Goal: Information Seeking & Learning: Check status

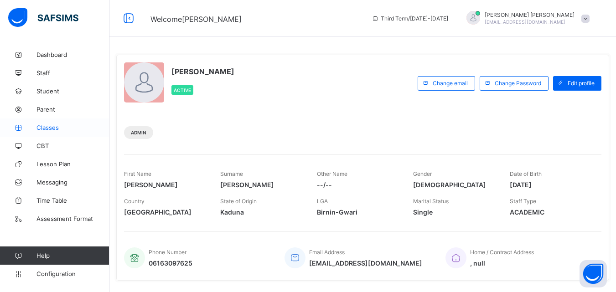
click at [53, 127] on span "Classes" at bounding box center [72, 127] width 73 height 7
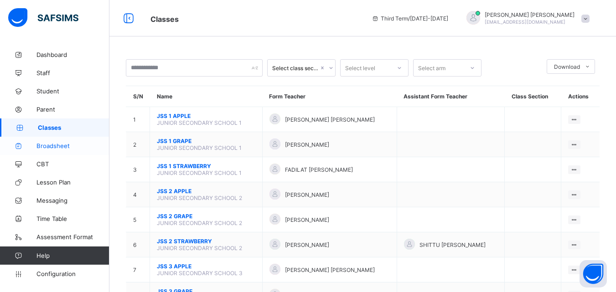
click at [55, 143] on span "Broadsheet" at bounding box center [72, 145] width 73 height 7
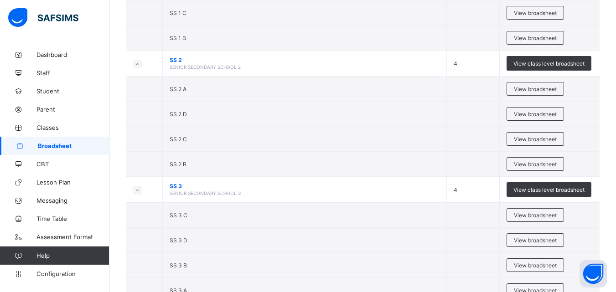
scroll to position [231, 0]
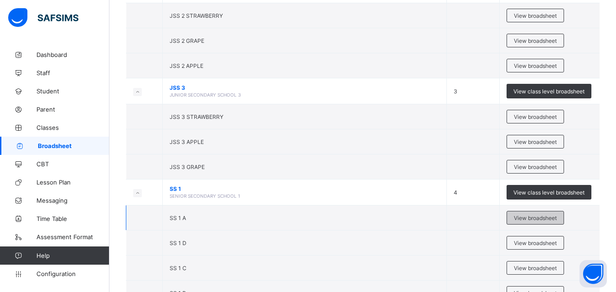
click at [524, 222] on div "View broadsheet" at bounding box center [535, 218] width 57 height 14
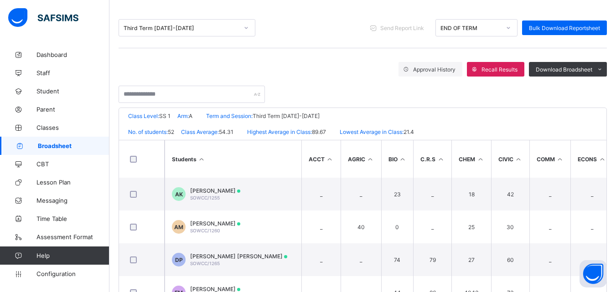
scroll to position [125, 0]
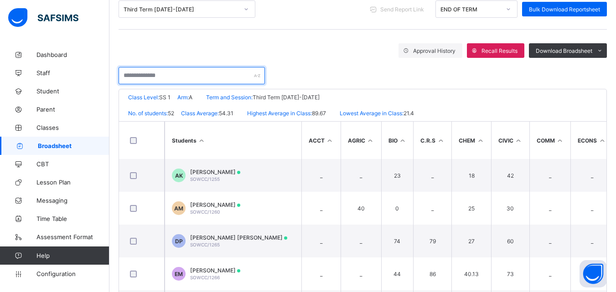
click at [189, 75] on input "text" at bounding box center [192, 75] width 146 height 17
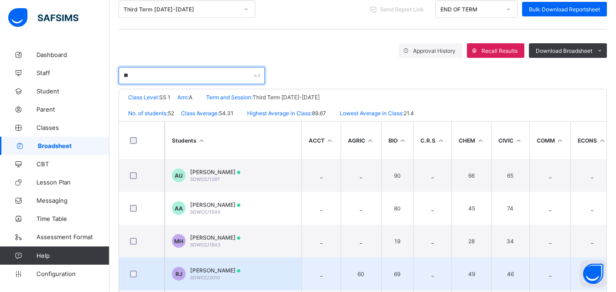
type input "**"
click at [221, 273] on span "RUKAYYA JAMIL" at bounding box center [215, 270] width 50 height 7
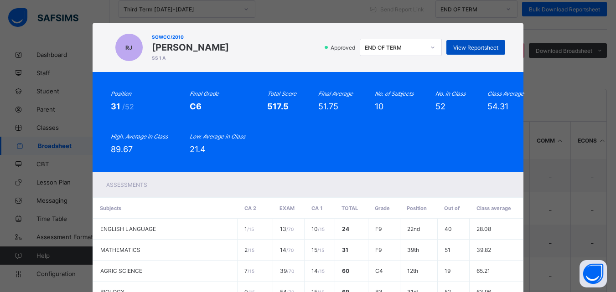
click at [491, 43] on div "View Reportsheet" at bounding box center [475, 47] width 59 height 15
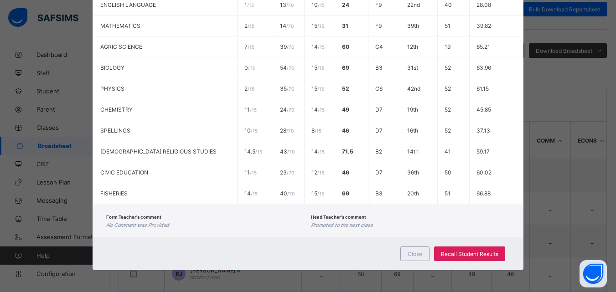
scroll to position [225, 0]
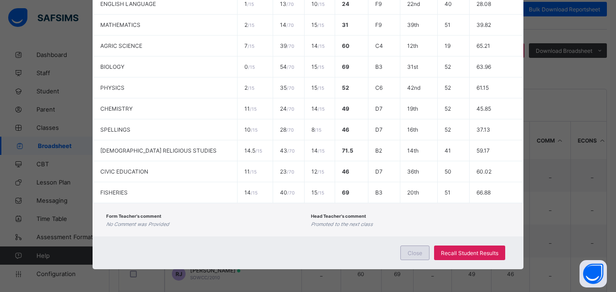
click at [419, 250] on span "Close" at bounding box center [415, 253] width 15 height 7
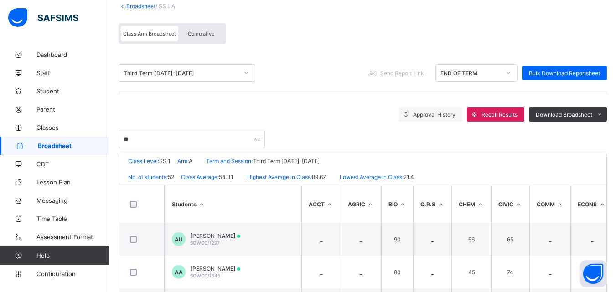
scroll to position [10, 0]
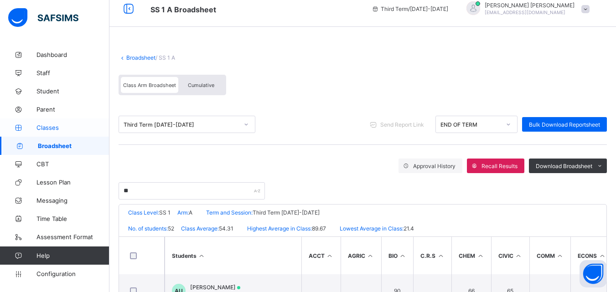
click at [46, 126] on span "Classes" at bounding box center [72, 127] width 73 height 7
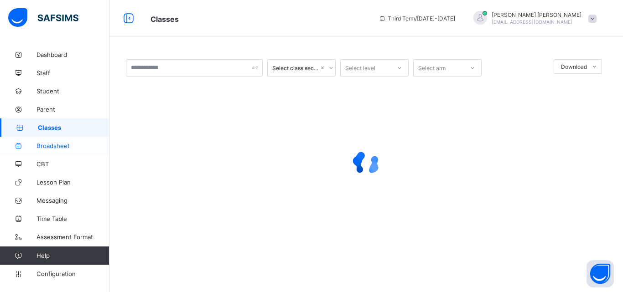
click at [51, 144] on span "Broadsheet" at bounding box center [72, 145] width 73 height 7
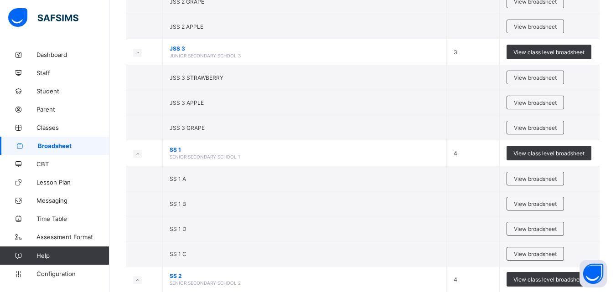
scroll to position [274, 0]
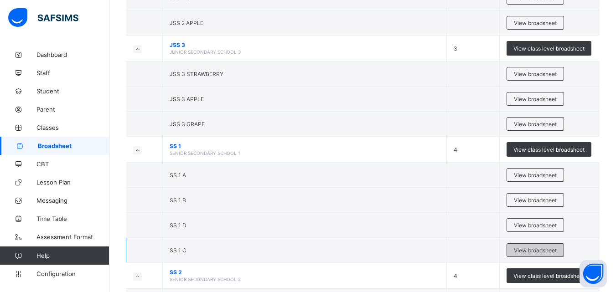
click at [531, 246] on div "View broadsheet" at bounding box center [535, 250] width 57 height 14
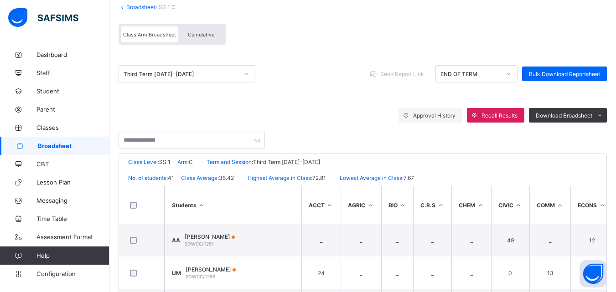
scroll to position [61, 0]
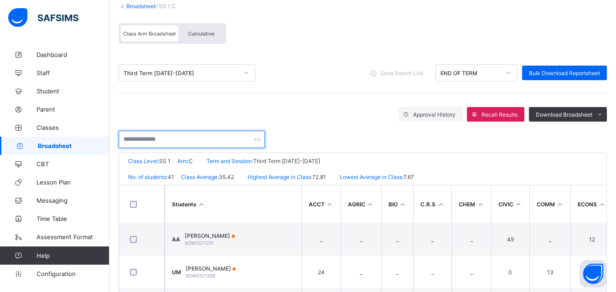
click at [205, 143] on input "text" at bounding box center [192, 139] width 146 height 17
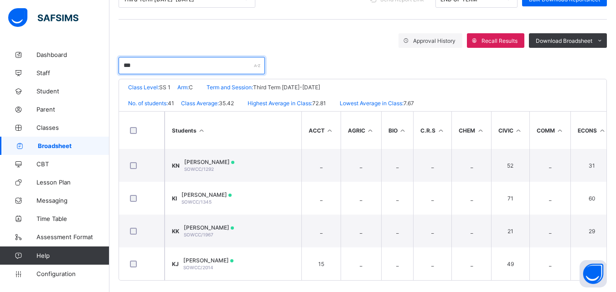
scroll to position [136, 0]
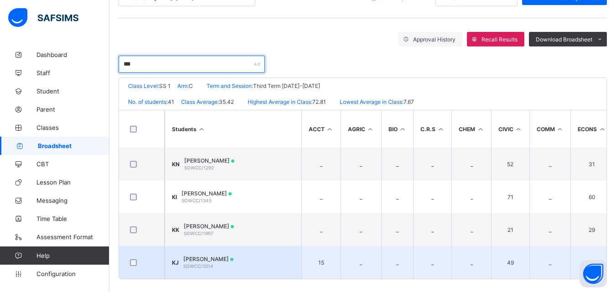
type input "***"
click at [233, 261] on span "[PERSON_NAME]" at bounding box center [208, 259] width 50 height 7
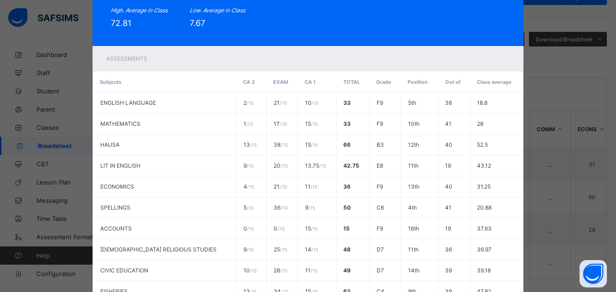
scroll to position [0, 0]
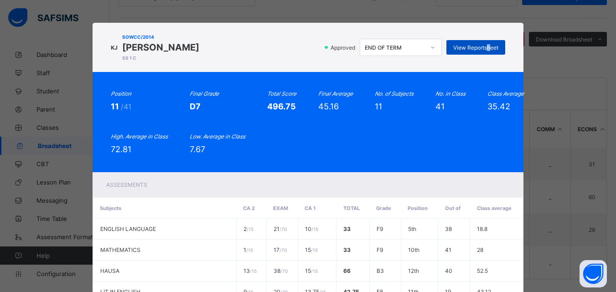
click at [489, 51] on span "View Reportsheet" at bounding box center [475, 47] width 45 height 7
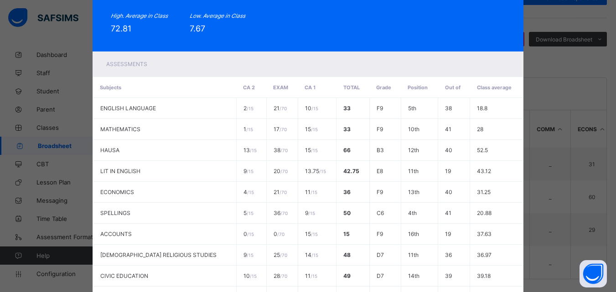
scroll to position [246, 0]
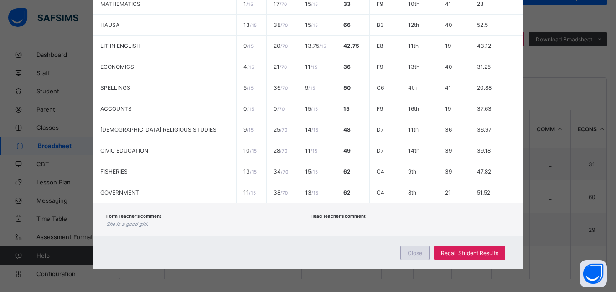
click at [419, 246] on div "Close" at bounding box center [414, 253] width 29 height 15
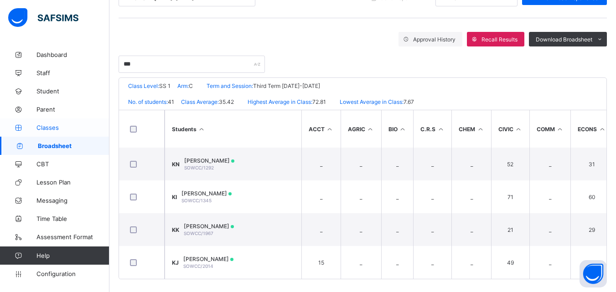
click at [56, 125] on span "Classes" at bounding box center [72, 127] width 73 height 7
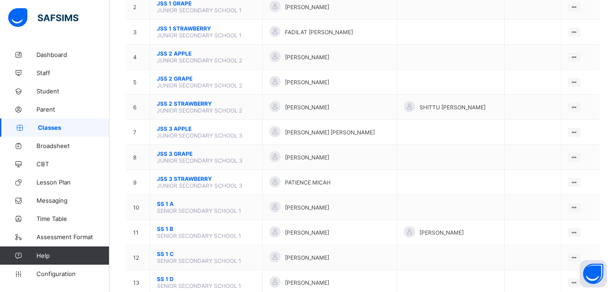
scroll to position [144, 0]
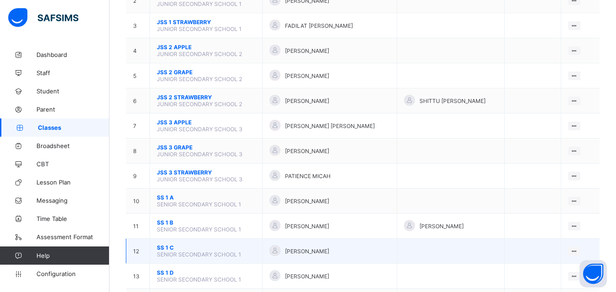
click at [289, 253] on span "[PERSON_NAME]" at bounding box center [307, 251] width 44 height 7
click at [160, 248] on span "SS 1 C" at bounding box center [206, 247] width 98 height 7
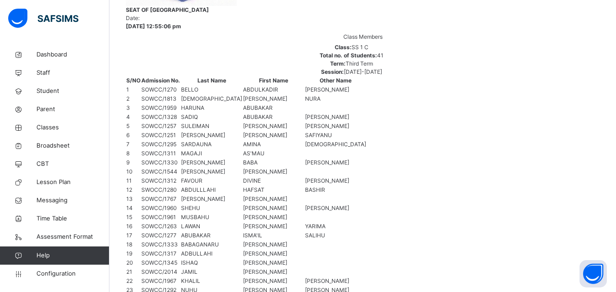
scroll to position [88, 0]
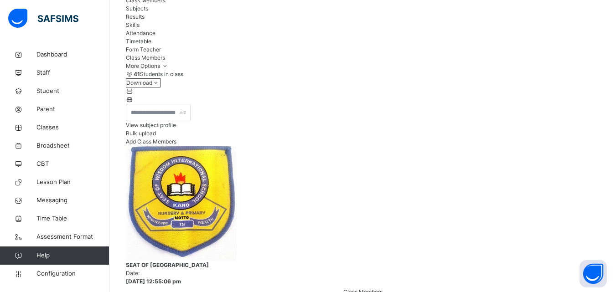
click at [176, 129] on span "View subject profile" at bounding box center [151, 125] width 50 height 7
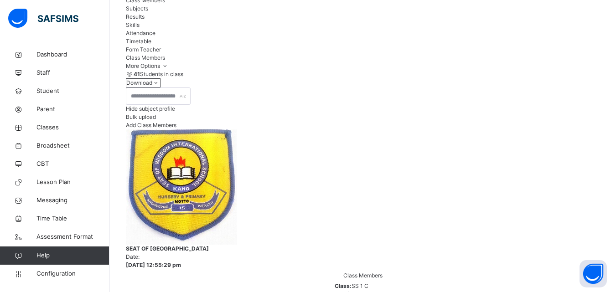
click at [175, 112] on span "Hide subject profile" at bounding box center [150, 108] width 49 height 7
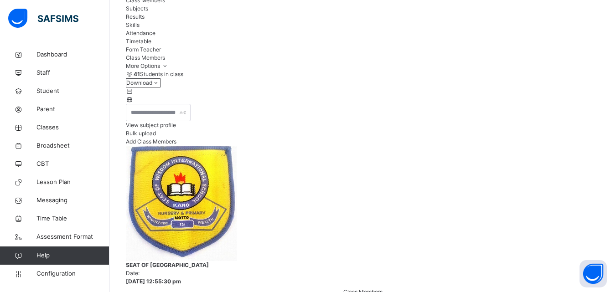
click at [176, 129] on span "View subject profile" at bounding box center [151, 125] width 50 height 7
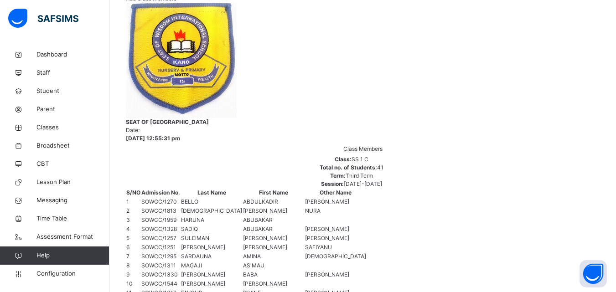
scroll to position [611, 356]
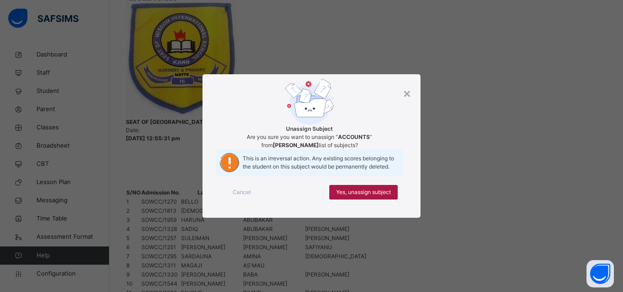
click at [386, 200] on div "Yes, unassign subject" at bounding box center [363, 192] width 68 height 15
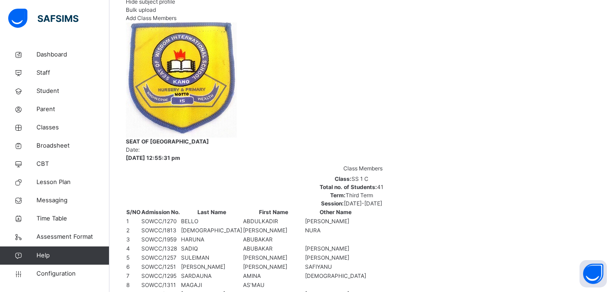
scroll to position [197, 0]
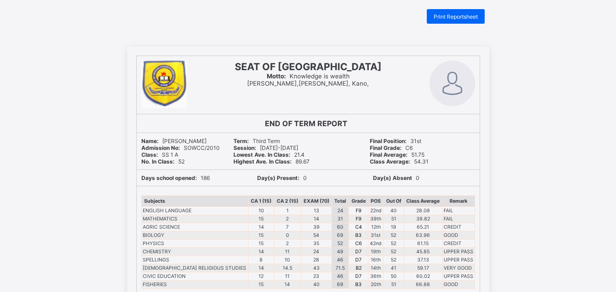
scroll to position [10, 0]
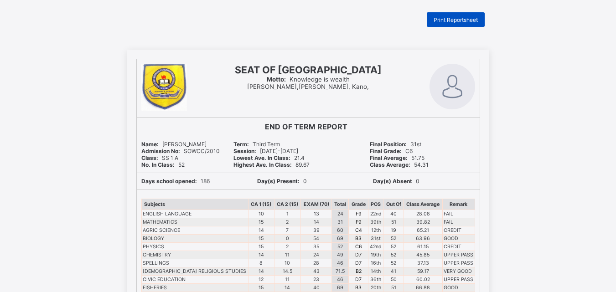
click at [470, 18] on span "Print Reportsheet" at bounding box center [456, 19] width 44 height 7
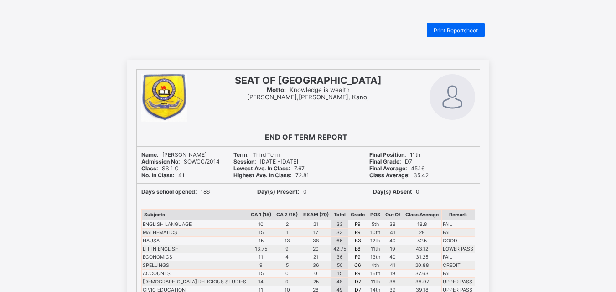
scroll to position [26, 0]
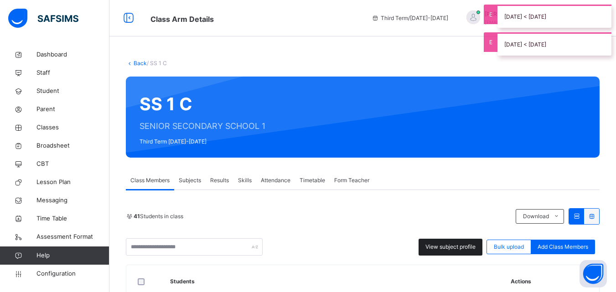
click at [454, 246] on span "View subject profile" at bounding box center [450, 247] width 50 height 8
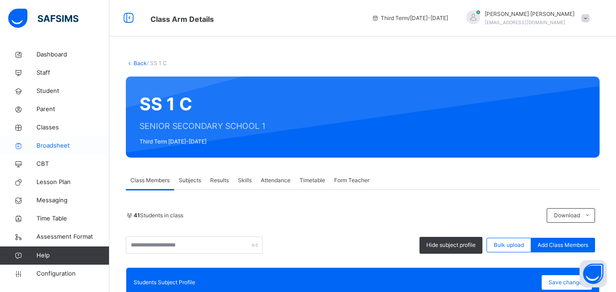
click at [63, 147] on span "Broadsheet" at bounding box center [72, 145] width 73 height 9
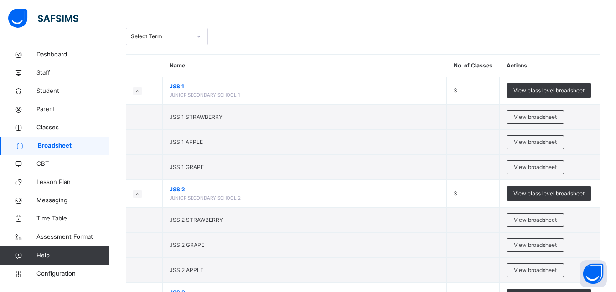
scroll to position [33, 0]
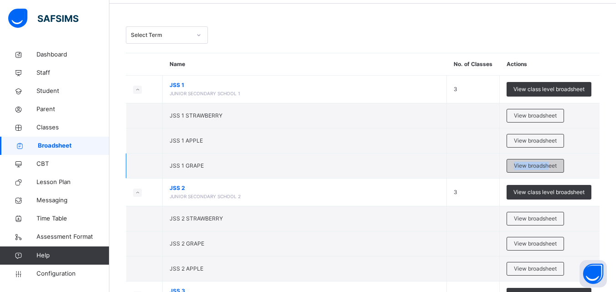
click at [554, 160] on td "View broadsheet" at bounding box center [550, 166] width 100 height 25
click at [557, 170] on span "View broadsheet" at bounding box center [535, 166] width 43 height 8
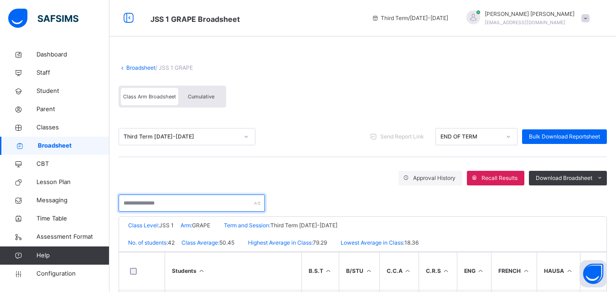
click at [150, 198] on input "text" at bounding box center [192, 203] width 146 height 17
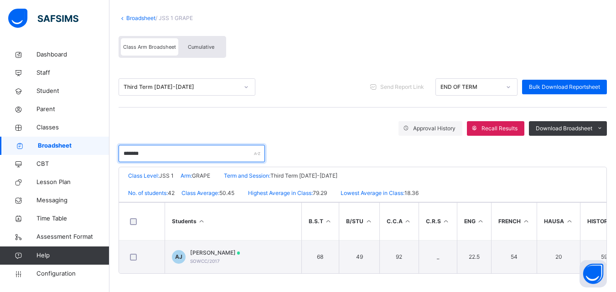
scroll to position [53, 0]
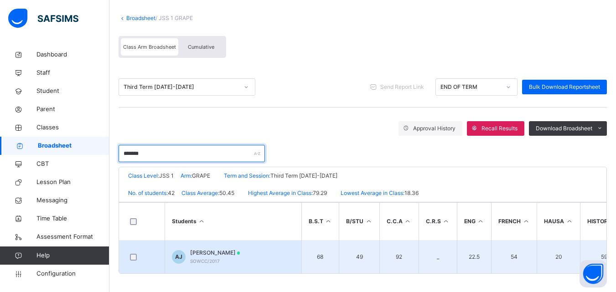
type input "*******"
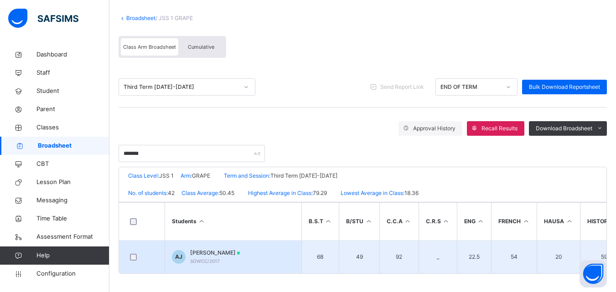
click at [233, 257] on div "ABDULJABAR JAMIL SOWCC/2017" at bounding box center [215, 257] width 50 height 16
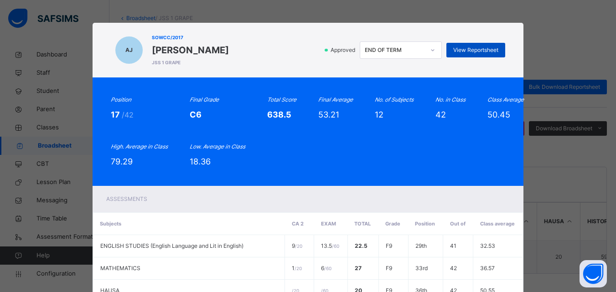
click at [488, 47] on span "View Reportsheet" at bounding box center [475, 50] width 45 height 8
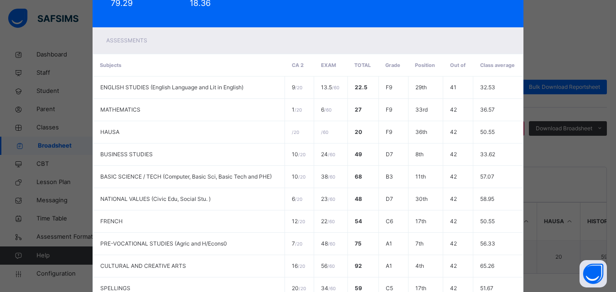
scroll to position [303, 0]
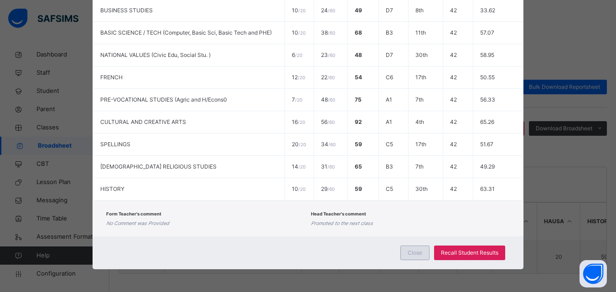
click at [414, 257] on span "Close" at bounding box center [415, 253] width 15 height 8
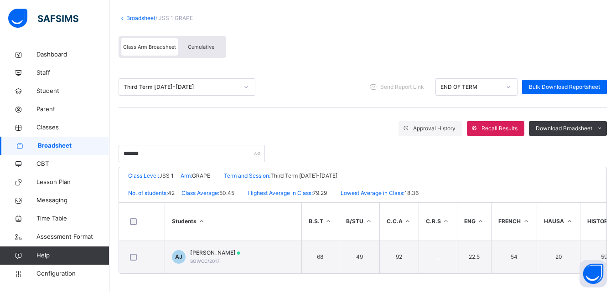
click at [56, 144] on span "Broadsheet" at bounding box center [74, 145] width 72 height 9
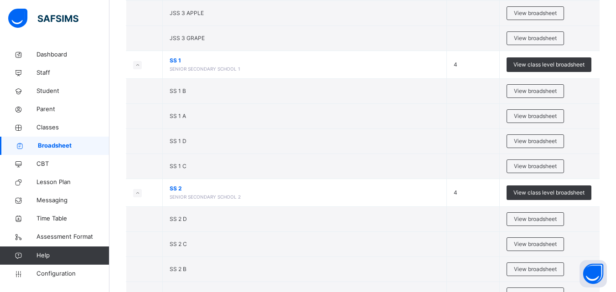
scroll to position [371, 0]
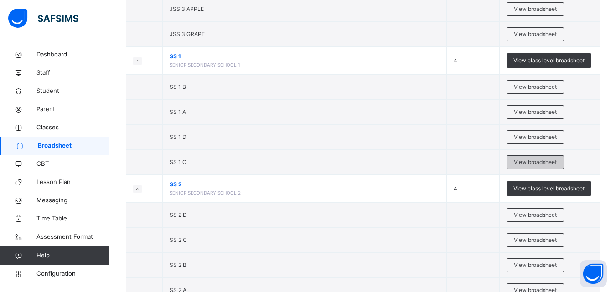
click at [515, 166] on div "View broadsheet" at bounding box center [535, 162] width 57 height 14
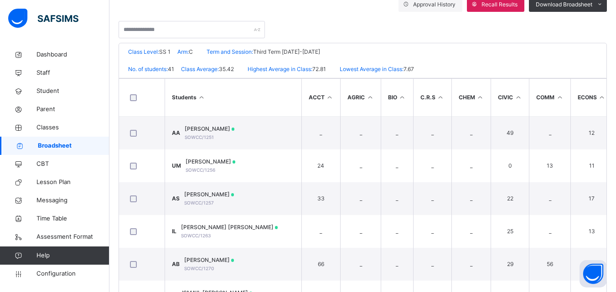
scroll to position [154, 0]
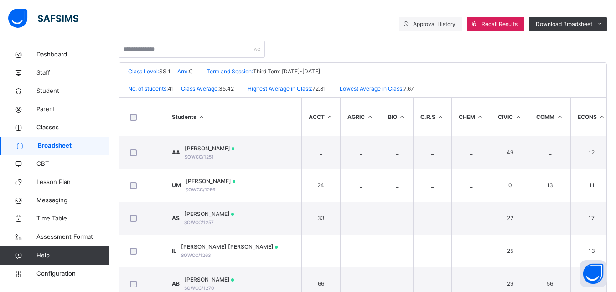
click at [212, 41] on div at bounding box center [363, 44] width 488 height 26
click at [212, 47] on input "text" at bounding box center [192, 49] width 146 height 17
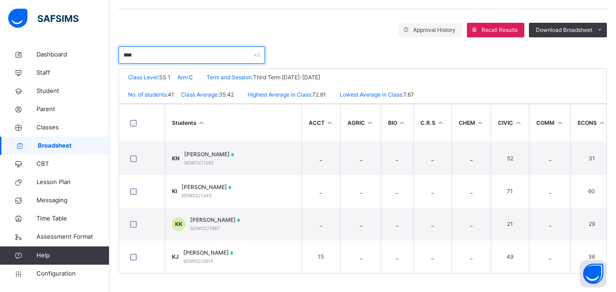
scroll to position [152, 0]
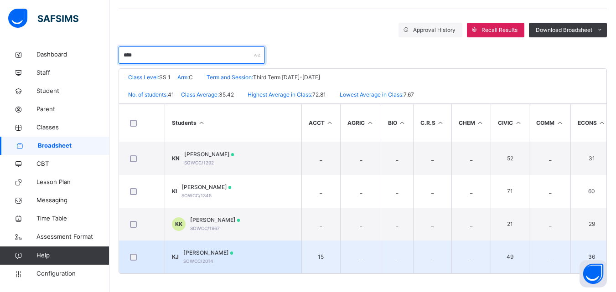
type input "****"
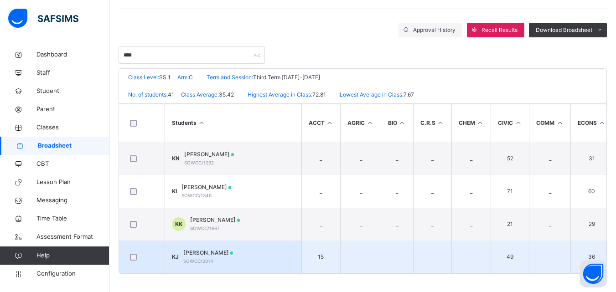
click at [238, 243] on td "KJ KHADIJA JAMIL SOWCC/2014" at bounding box center [233, 257] width 137 height 33
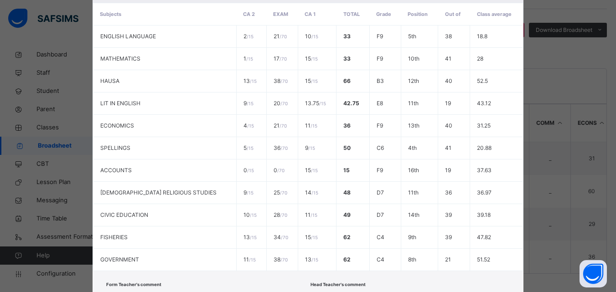
scroll to position [280, 0]
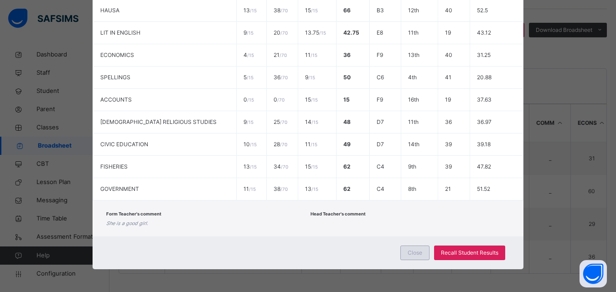
click at [418, 259] on div "Close" at bounding box center [414, 253] width 29 height 15
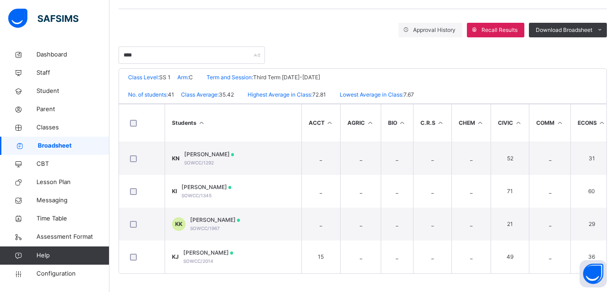
scroll to position [152, 0]
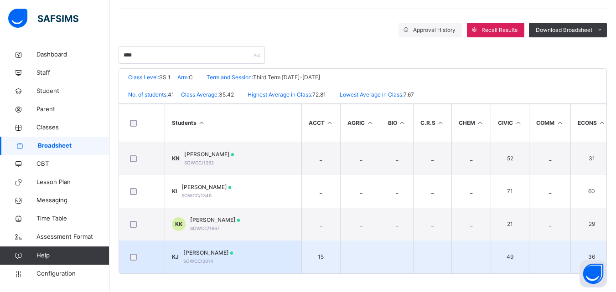
click at [265, 249] on td "KJ KHADIJA JAMIL SOWCC/2014" at bounding box center [233, 257] width 137 height 33
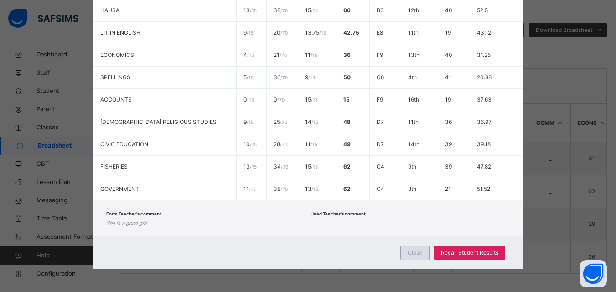
click at [418, 255] on span "Close" at bounding box center [415, 253] width 15 height 8
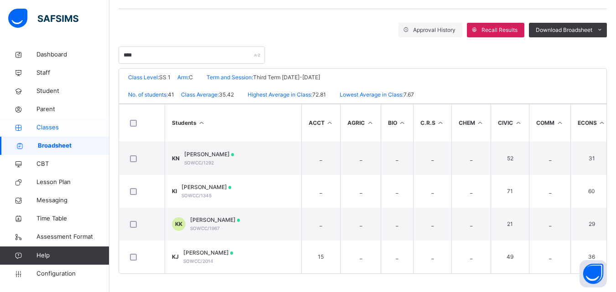
click at [53, 125] on span "Classes" at bounding box center [72, 127] width 73 height 9
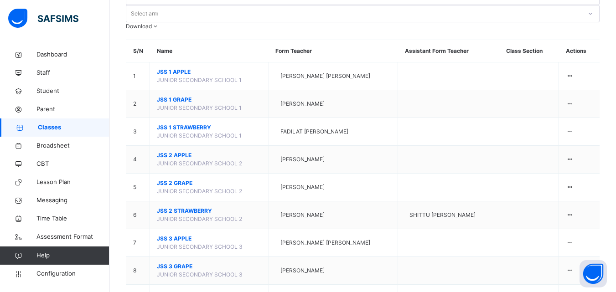
scroll to position [202, 0]
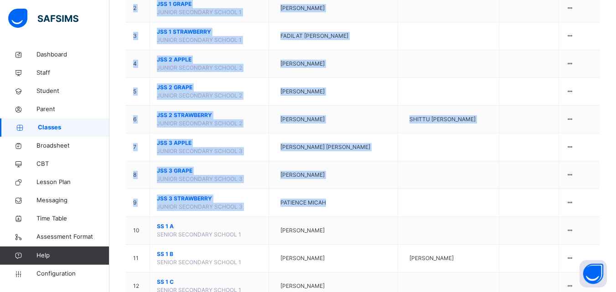
drag, startPoint x: 605, startPoint y: 156, endPoint x: 620, endPoint y: 130, distance: 30.0
click at [51, 148] on span "Broadsheet" at bounding box center [72, 145] width 73 height 9
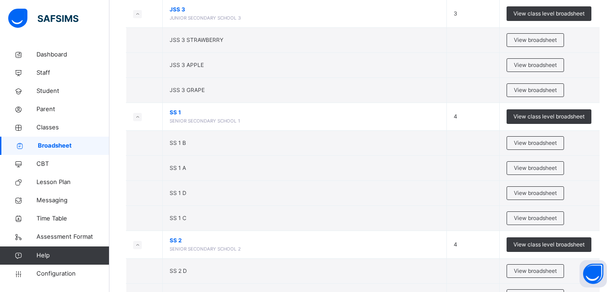
scroll to position [327, 0]
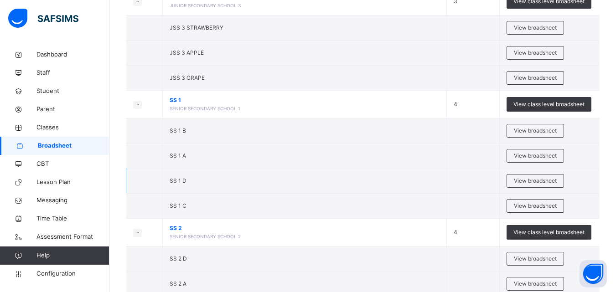
drag, startPoint x: 233, startPoint y: 153, endPoint x: 224, endPoint y: 186, distance: 33.5
click at [231, 155] on td "SS 1 A" at bounding box center [305, 156] width 284 height 25
drag, startPoint x: 553, startPoint y: 205, endPoint x: 559, endPoint y: 209, distance: 6.8
click at [557, 209] on span "View broadsheet" at bounding box center [535, 206] width 43 height 8
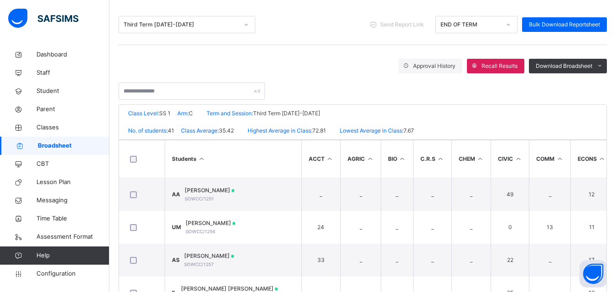
scroll to position [114, 0]
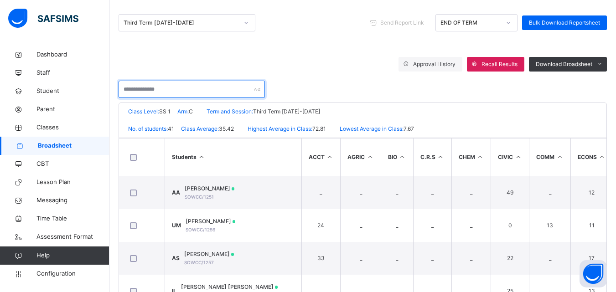
click at [166, 93] on input "text" at bounding box center [192, 89] width 146 height 17
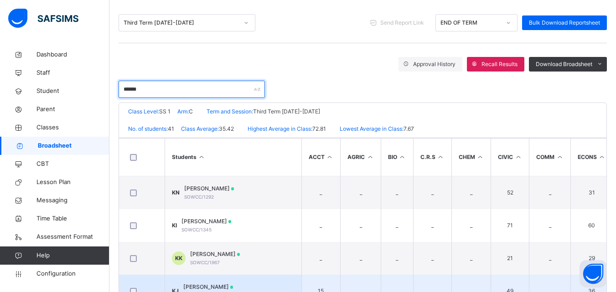
type input "******"
click at [267, 278] on td "KJ KHADIJA JAMIL SOWCC/2014" at bounding box center [233, 291] width 137 height 33
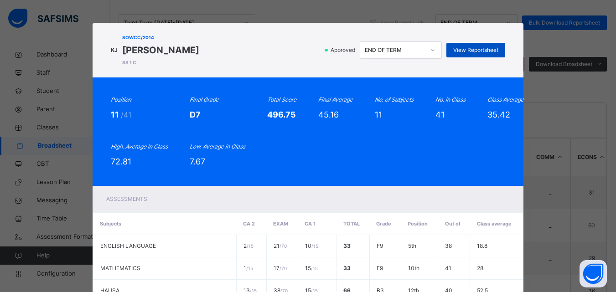
click at [476, 53] on span "View Reportsheet" at bounding box center [475, 50] width 45 height 8
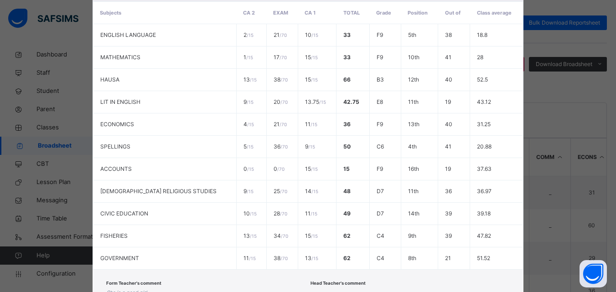
scroll to position [280, 0]
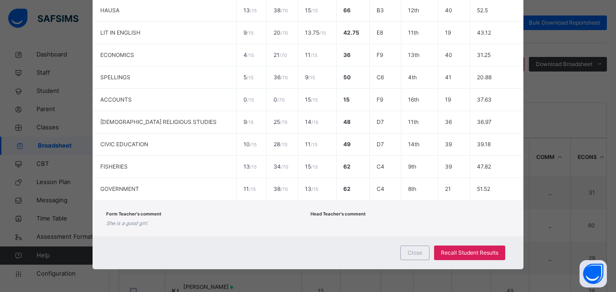
drag, startPoint x: 409, startPoint y: 253, endPoint x: 358, endPoint y: 243, distance: 52.3
click at [358, 243] on div "Close Recall Student Results" at bounding box center [308, 253] width 431 height 33
drag, startPoint x: 409, startPoint y: 249, endPoint x: 409, endPoint y: 256, distance: 6.8
click at [409, 256] on span "Close" at bounding box center [415, 253] width 15 height 8
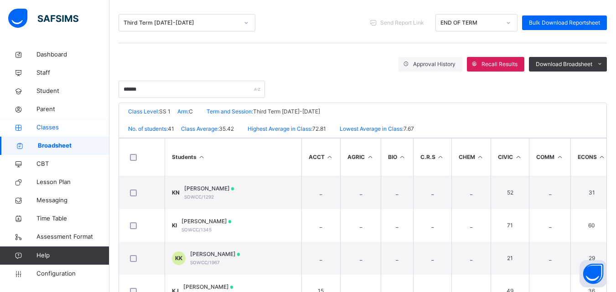
click at [48, 130] on span "Classes" at bounding box center [72, 127] width 73 height 9
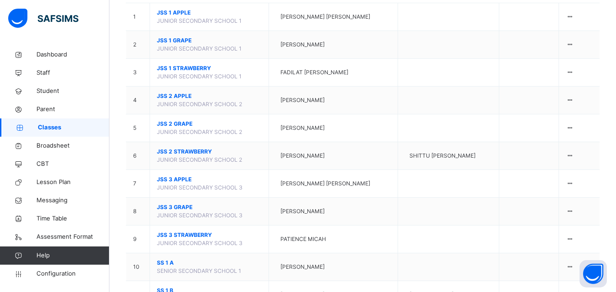
scroll to position [166, 0]
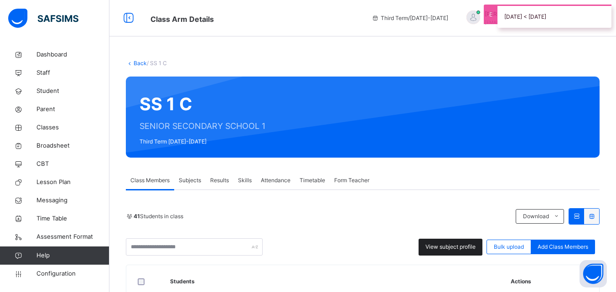
click at [434, 248] on span "View subject profile" at bounding box center [450, 247] width 50 height 8
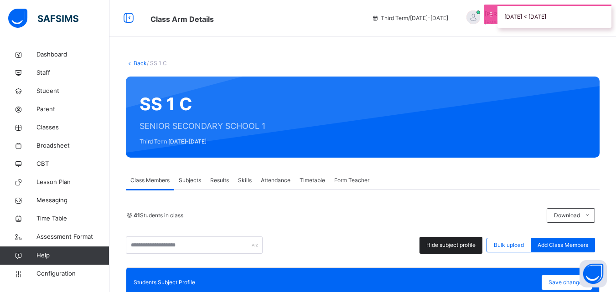
click at [434, 248] on span "Hide subject profile" at bounding box center [450, 245] width 49 height 8
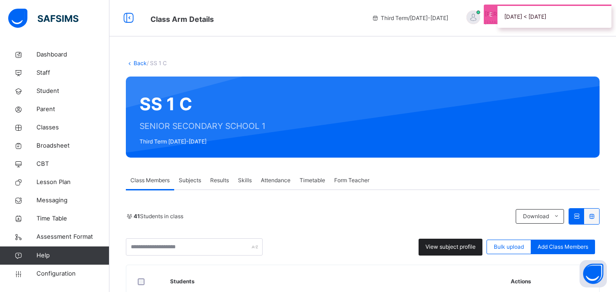
click at [445, 244] on span "View subject profile" at bounding box center [450, 247] width 50 height 8
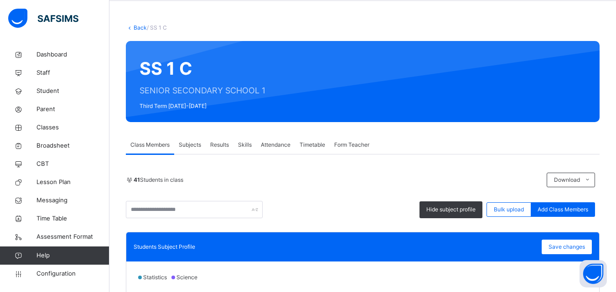
scroll to position [95, 0]
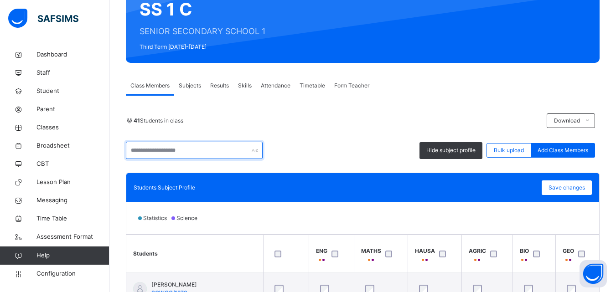
click at [169, 144] on input "text" at bounding box center [194, 150] width 137 height 17
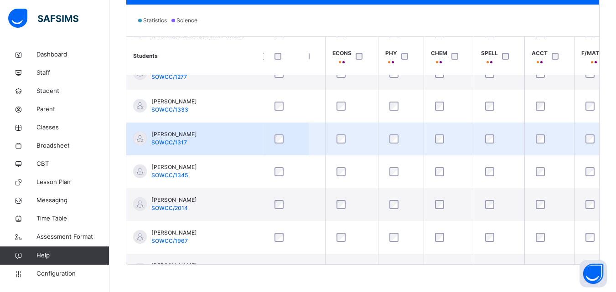
scroll to position [543, 317]
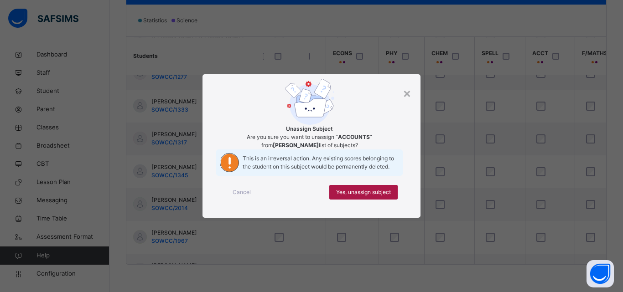
click at [375, 197] on span "Yes, unassign subject" at bounding box center [363, 192] width 55 height 8
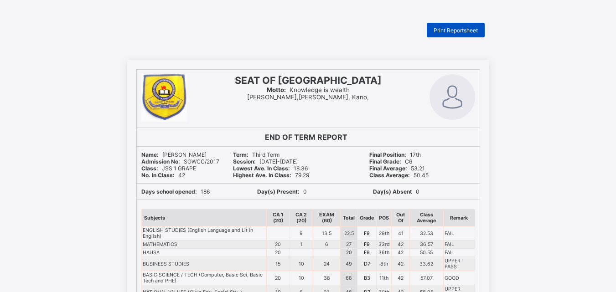
click at [436, 34] on div "Print Reportsheet" at bounding box center [456, 30] width 58 height 15
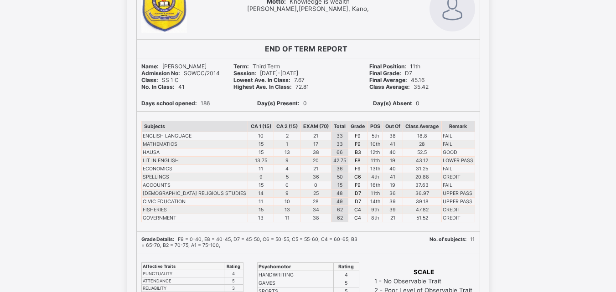
scroll to position [94, 0]
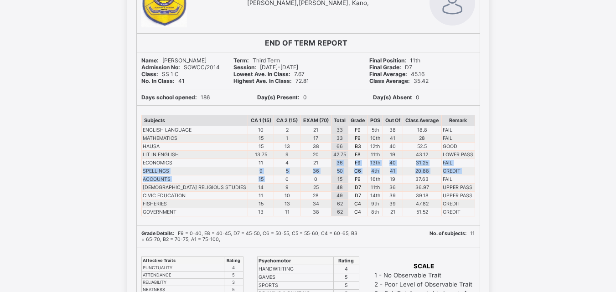
drag, startPoint x: 305, startPoint y: 166, endPoint x: 227, endPoint y: 181, distance: 79.9
click at [255, 175] on tbody "ENGLISH LANGUAGE 10 2 21 33 F9 5th 38 18.8 FAIL MATHEMATICS 15 1 17 33 F9 10th …" at bounding box center [307, 171] width 333 height 90
click at [169, 178] on td "ACCOUNTS" at bounding box center [194, 180] width 107 height 8
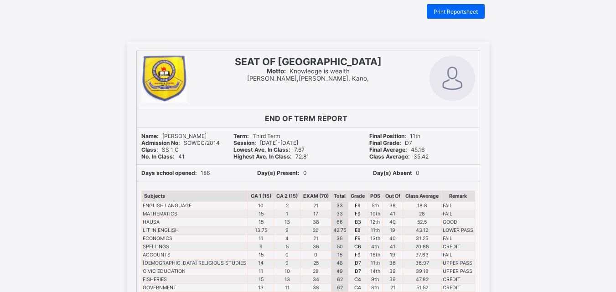
scroll to position [0, 0]
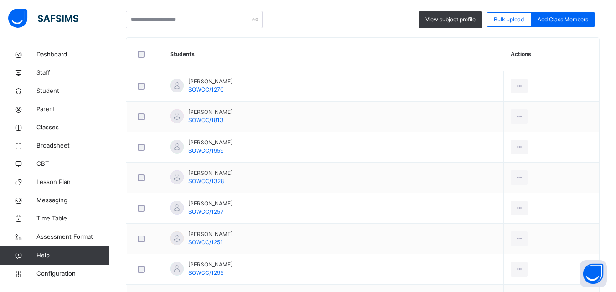
scroll to position [217, 0]
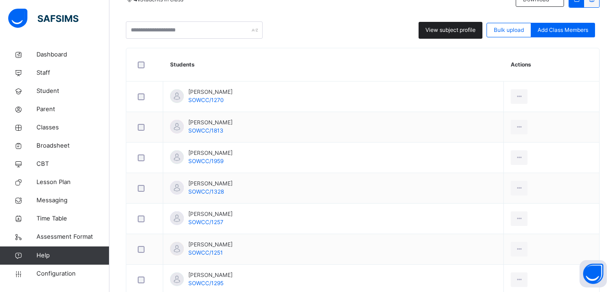
click at [475, 35] on div "View subject profile" at bounding box center [451, 30] width 64 height 17
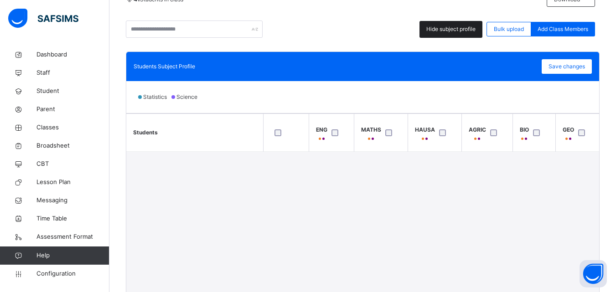
click at [475, 35] on div "Hide subject profile" at bounding box center [450, 29] width 63 height 17
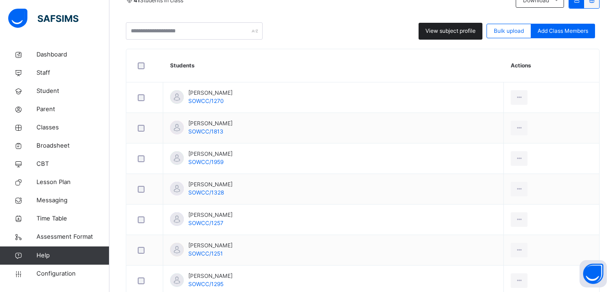
scroll to position [217, 0]
click at [475, 35] on div "View subject profile" at bounding box center [451, 30] width 64 height 17
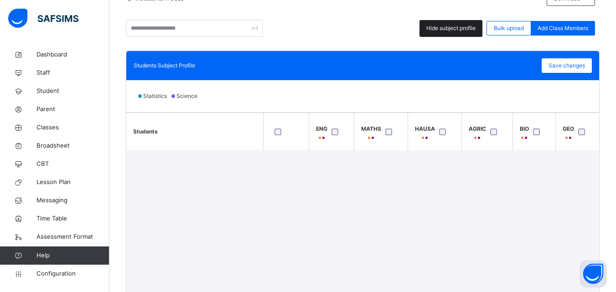
scroll to position [216, 0]
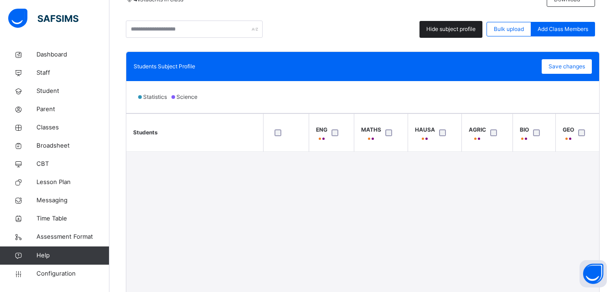
click at [470, 32] on span "Hide subject profile" at bounding box center [450, 29] width 49 height 8
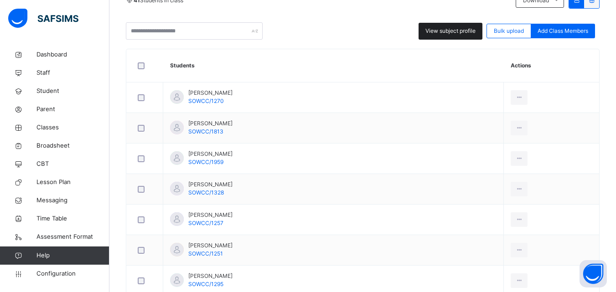
scroll to position [217, 0]
click at [470, 32] on span "View subject profile" at bounding box center [450, 30] width 50 height 8
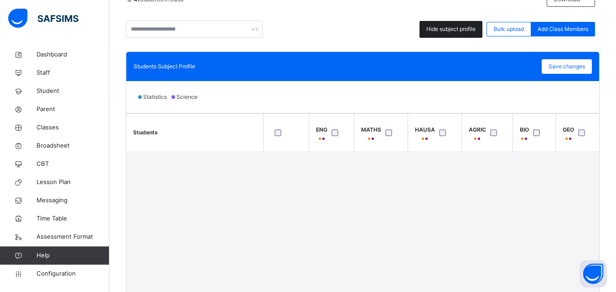
click at [460, 31] on span "Hide subject profile" at bounding box center [450, 29] width 49 height 8
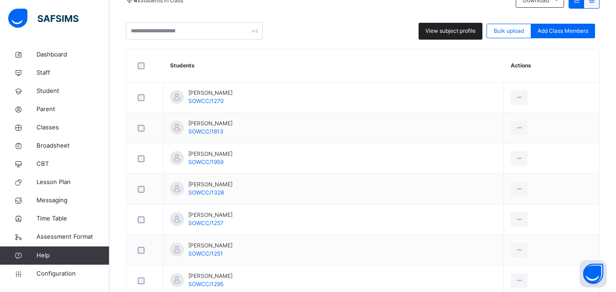
scroll to position [217, 0]
click at [460, 31] on span "View subject profile" at bounding box center [450, 30] width 50 height 8
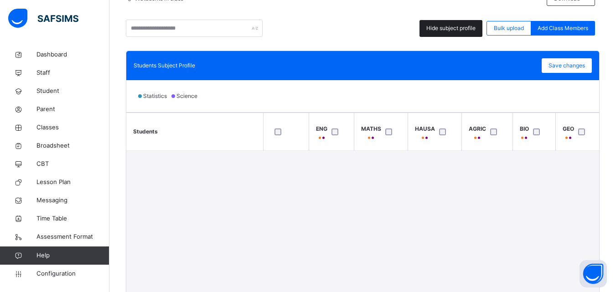
scroll to position [216, 0]
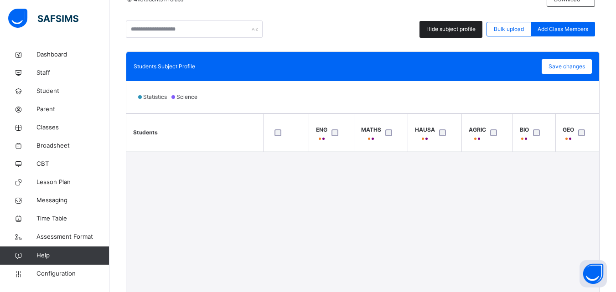
click at [460, 31] on span "Hide subject profile" at bounding box center [450, 29] width 49 height 8
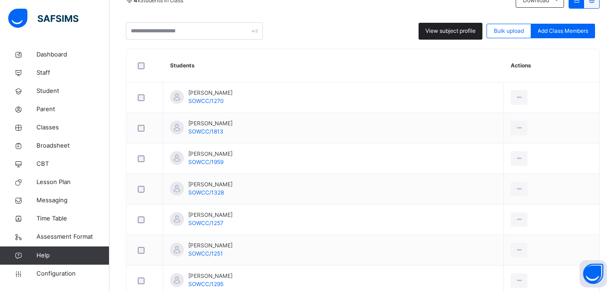
scroll to position [217, 0]
click at [460, 31] on span "View subject profile" at bounding box center [450, 30] width 50 height 8
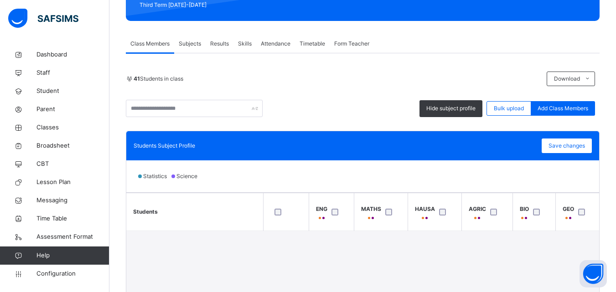
scroll to position [0, 0]
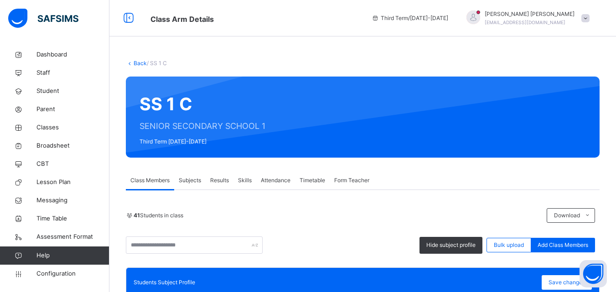
drag, startPoint x: 622, startPoint y: 117, endPoint x: 388, endPoint y: 26, distance: 250.9
click at [388, 26] on div "Class Arm Details Third Term / [DATE]-[DATE] [PERSON_NAME] [PERSON_NAME][EMAIL_…" at bounding box center [308, 18] width 616 height 36
drag, startPoint x: 614, startPoint y: 71, endPoint x: 618, endPoint y: 88, distance: 17.4
click at [616, 88] on html "Class Arm Details Third Term / [DATE]-[DATE] [PERSON_NAME] [PERSON_NAME][EMAIL_…" at bounding box center [308, 291] width 616 height 583
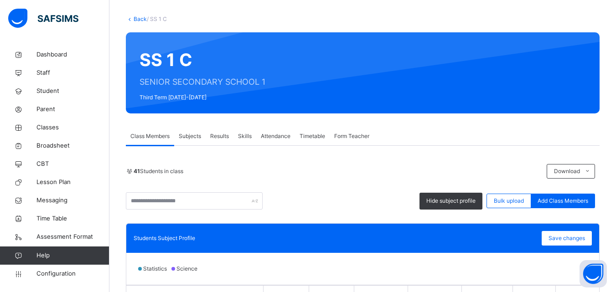
scroll to position [53, 0]
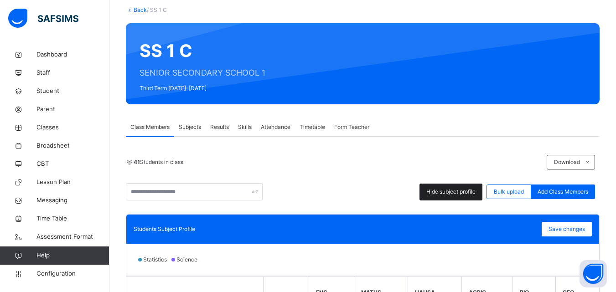
click at [453, 187] on div "Hide subject profile" at bounding box center [450, 192] width 63 height 17
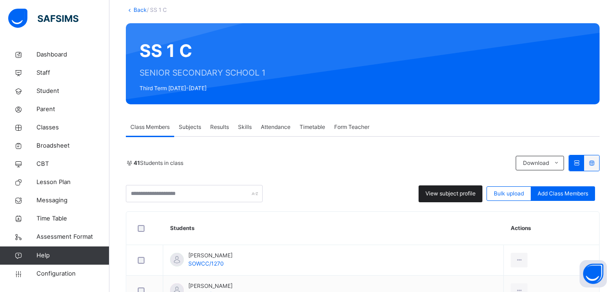
click at [453, 188] on div "View subject profile" at bounding box center [451, 194] width 64 height 17
click at [453, 190] on span "View subject profile" at bounding box center [450, 194] width 50 height 8
click at [453, 189] on div "View subject profile" at bounding box center [451, 194] width 64 height 17
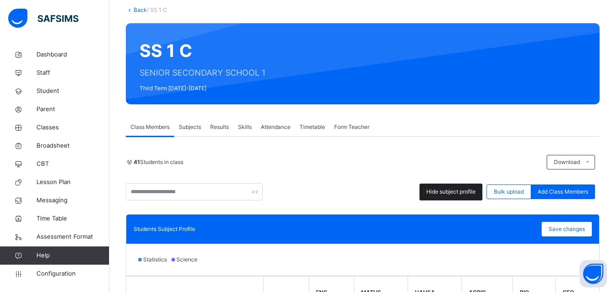
click at [453, 194] on span "Hide subject profile" at bounding box center [450, 192] width 49 height 8
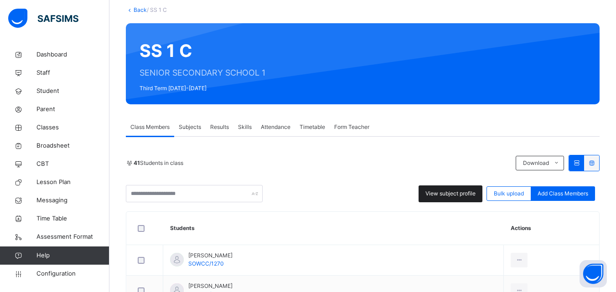
click at [453, 194] on span "View subject profile" at bounding box center [450, 194] width 50 height 8
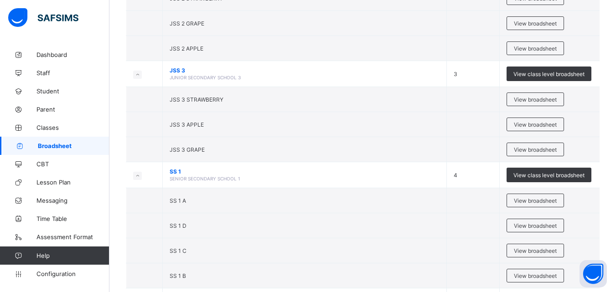
scroll to position [250, 0]
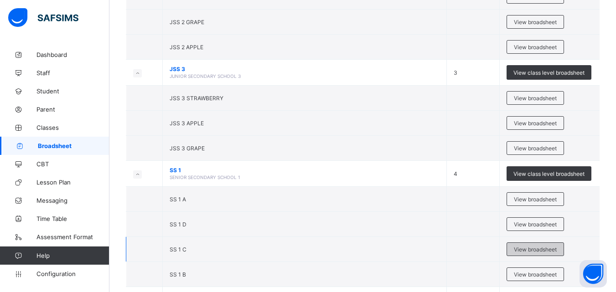
click at [534, 245] on div "View broadsheet" at bounding box center [535, 250] width 57 height 14
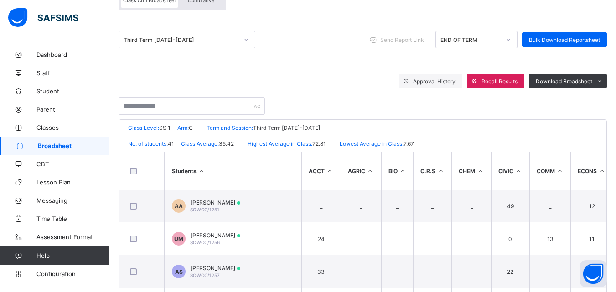
scroll to position [102, 0]
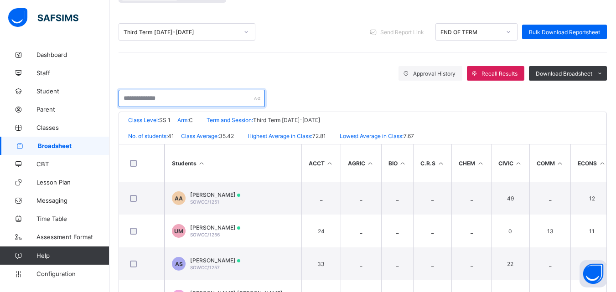
click at [181, 97] on input "text" at bounding box center [192, 98] width 146 height 17
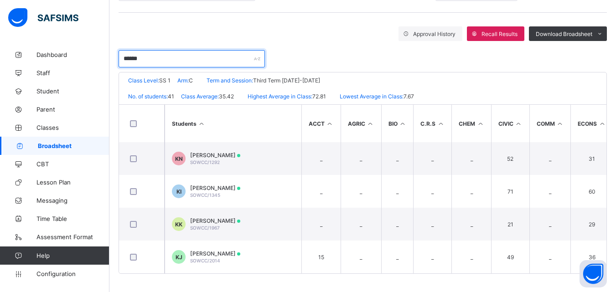
scroll to position [145, 0]
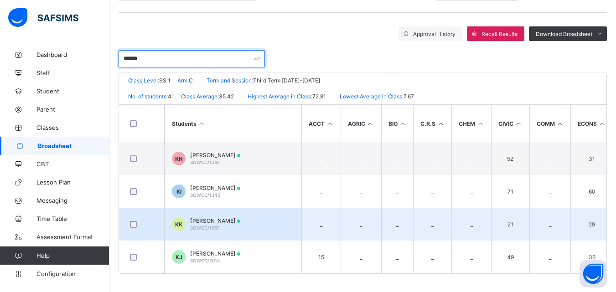
type input "******"
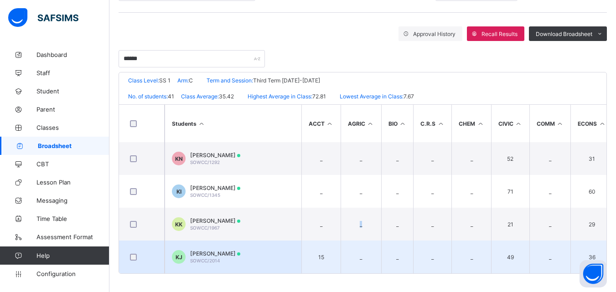
drag, startPoint x: 366, startPoint y: 207, endPoint x: 275, endPoint y: 248, distance: 99.8
click at [269, 251] on td "KJ [PERSON_NAME] SOWCC/2014" at bounding box center [233, 257] width 137 height 33
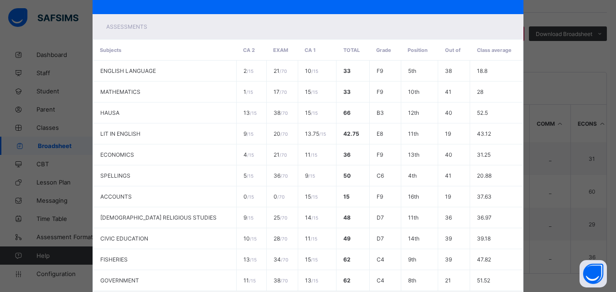
scroll to position [246, 0]
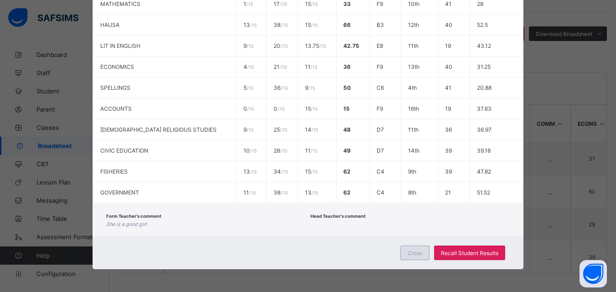
click at [417, 249] on div "Close" at bounding box center [414, 253] width 29 height 15
click at [417, 249] on td "_" at bounding box center [432, 257] width 38 height 33
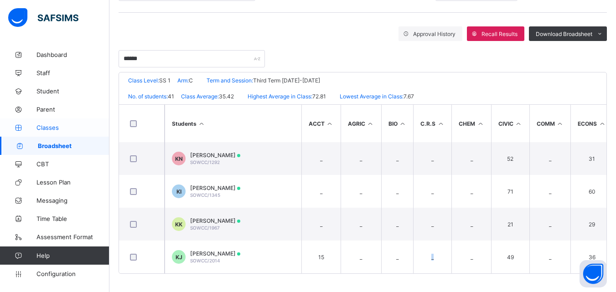
click at [48, 123] on link "Classes" at bounding box center [54, 128] width 109 height 18
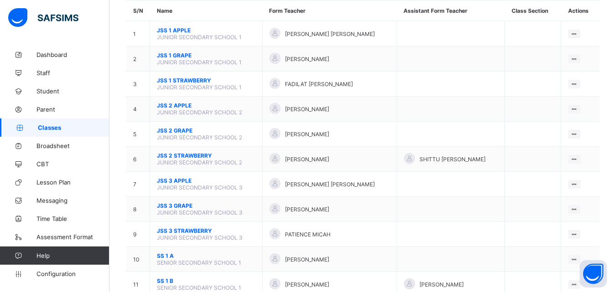
scroll to position [341, 0]
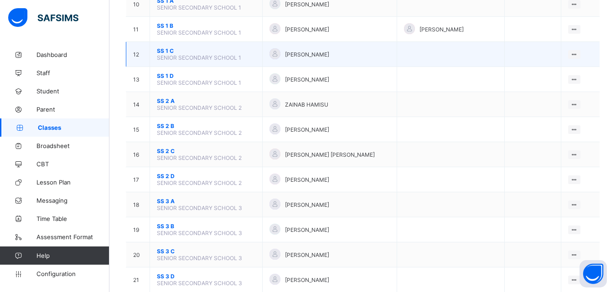
click at [164, 54] on span "SS 1 C" at bounding box center [206, 50] width 98 height 7
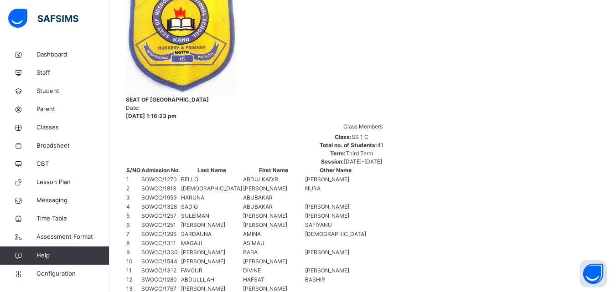
scroll to position [212, 0]
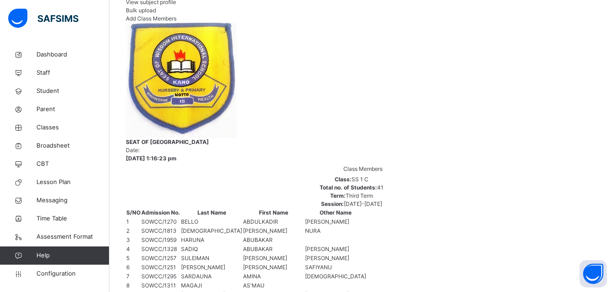
click at [176, 5] on span "View subject profile" at bounding box center [151, 2] width 50 height 7
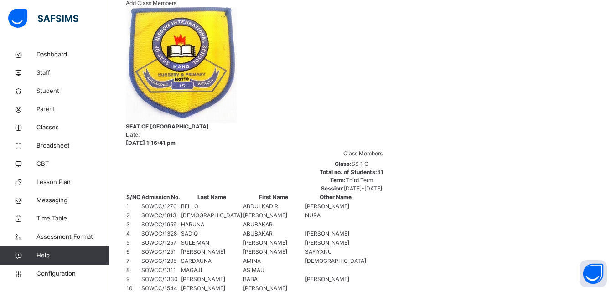
scroll to position [637, 378]
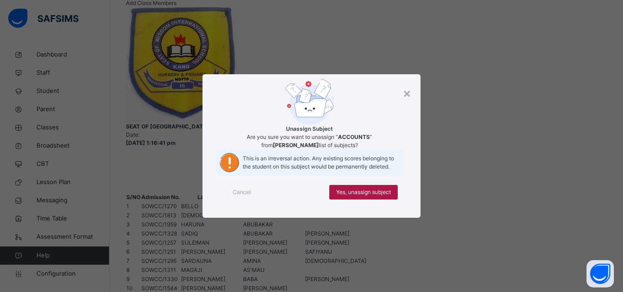
click at [364, 197] on span "Yes, unassign subject" at bounding box center [363, 192] width 55 height 8
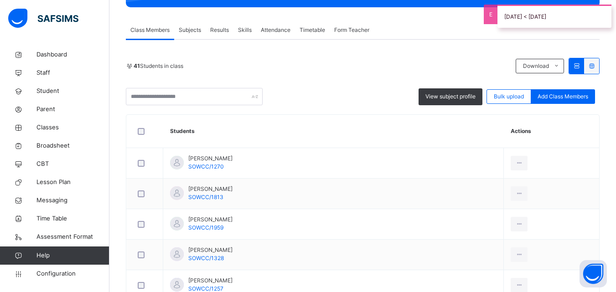
scroll to position [150, 0]
click at [431, 99] on span "View subject profile" at bounding box center [450, 97] width 50 height 8
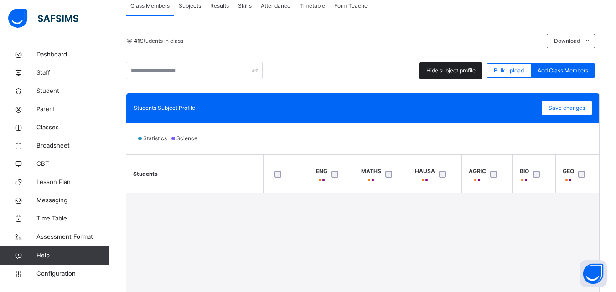
scroll to position [190, 0]
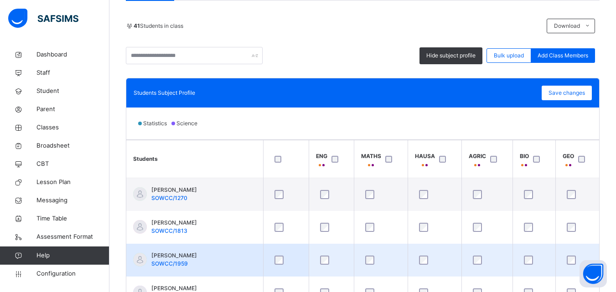
click at [277, 245] on td at bounding box center [286, 260] width 46 height 33
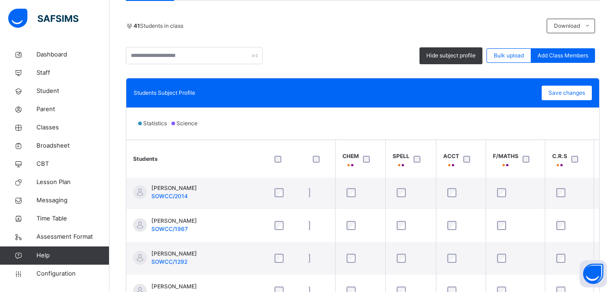
scroll to position [658, 415]
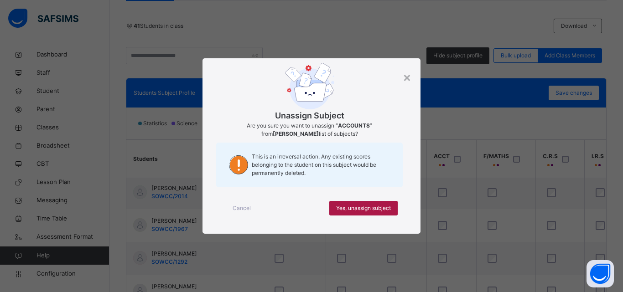
click at [356, 208] on span "Yes, unassign subject" at bounding box center [363, 208] width 55 height 8
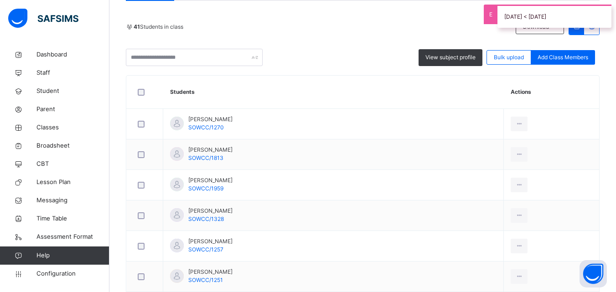
scroll to position [190, 0]
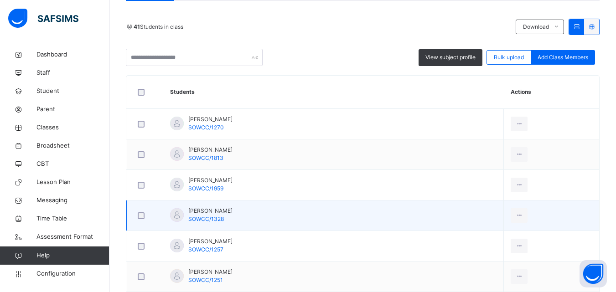
click at [211, 209] on span "[PERSON_NAME]" at bounding box center [210, 211] width 44 height 8
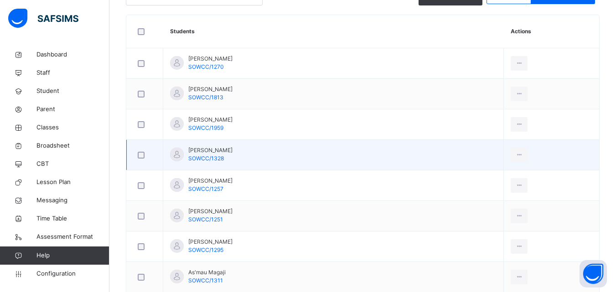
scroll to position [198, 0]
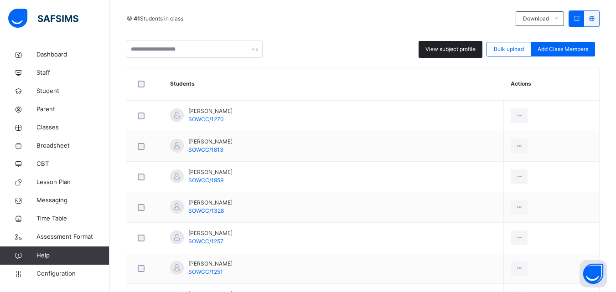
click at [430, 52] on span "View subject profile" at bounding box center [450, 49] width 50 height 8
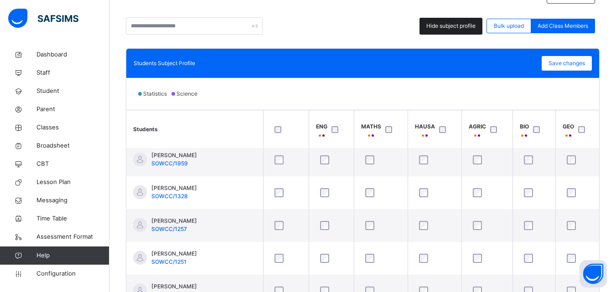
scroll to position [221, 0]
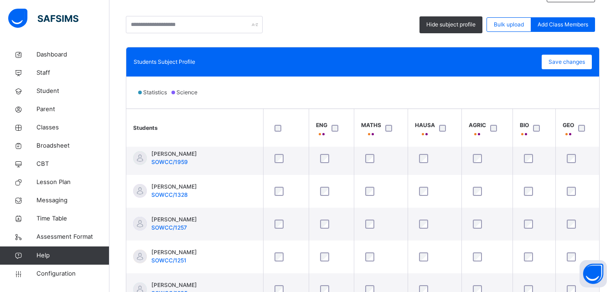
click at [416, 30] on div "Hide subject profile Bulk upload Add Class Members" at bounding box center [363, 24] width 474 height 17
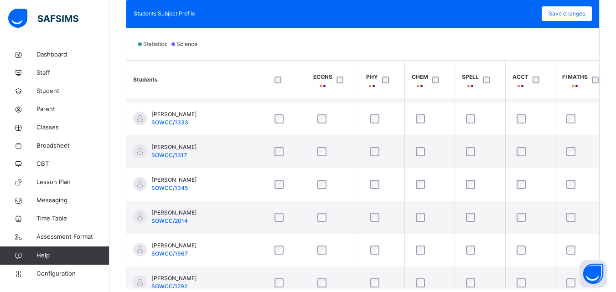
scroll to position [554, 342]
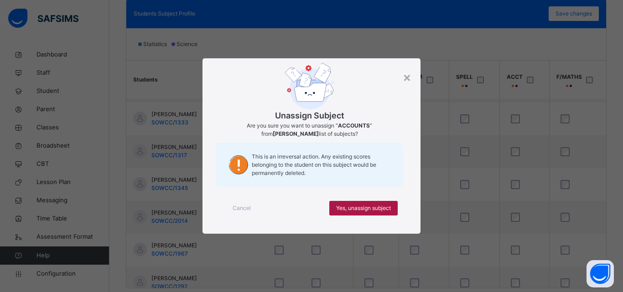
click at [350, 207] on span "Yes, unassign subject" at bounding box center [363, 208] width 55 height 8
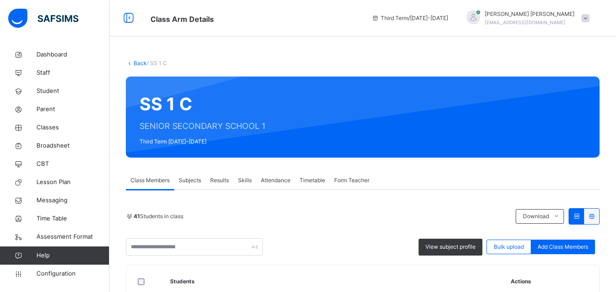
click at [325, 229] on div "41 Students in class Download Pdf Report Excel Report View subject profile Bulk…" at bounding box center [363, 231] width 474 height 47
click at [334, 210] on div "41 Students in class Download Pdf Report Excel Report" at bounding box center [363, 216] width 474 height 16
click at [342, 189] on div "Form Teacher" at bounding box center [352, 180] width 44 height 18
click at [345, 184] on span "Form Teacher" at bounding box center [351, 180] width 35 height 8
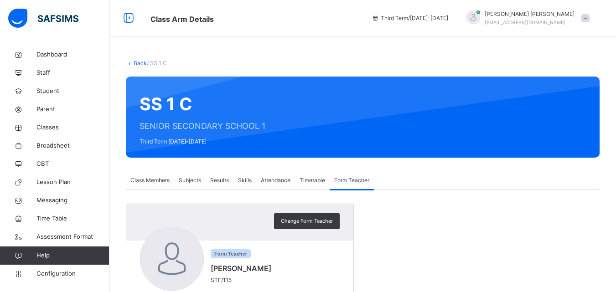
click at [348, 174] on div "Form Teacher" at bounding box center [352, 180] width 44 height 18
click at [350, 165] on div "Back / SS 1 C SS 1 C SENIOR SECONDARY SCHOOL 1 Third Term 2024-2025 Class Membe…" at bounding box center [362, 200] width 507 height 309
click at [158, 181] on span "Class Members" at bounding box center [149, 180] width 39 height 8
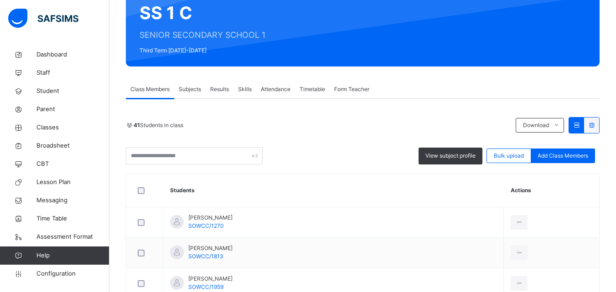
scroll to position [104, 0]
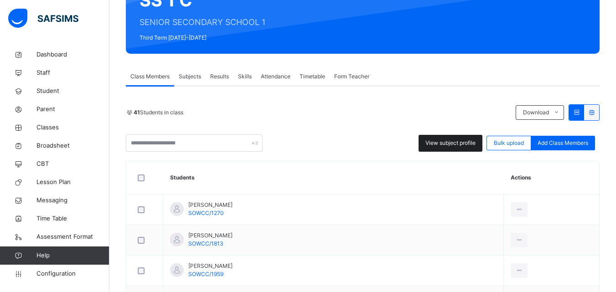
click at [456, 145] on span "View subject profile" at bounding box center [450, 143] width 50 height 8
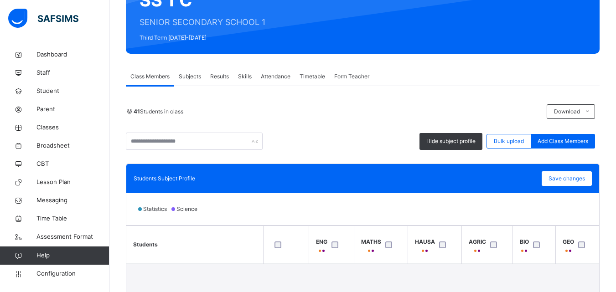
click at [354, 219] on div "Statistics Science" at bounding box center [362, 209] width 473 height 32
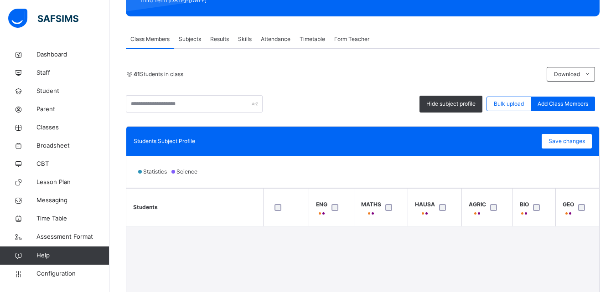
scroll to position [154, 0]
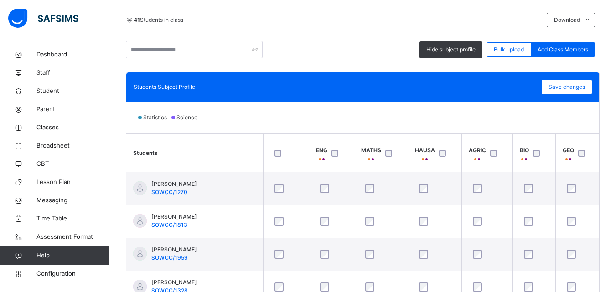
click at [362, 159] on div "MATHS" at bounding box center [371, 154] width 20 height 16
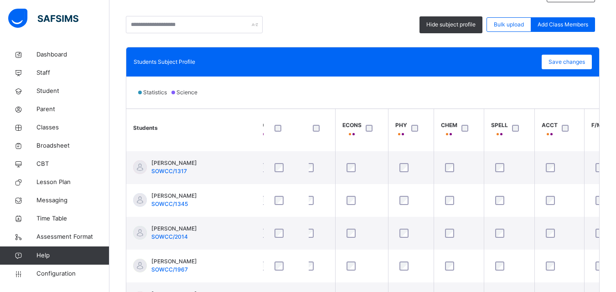
scroll to position [587, 317]
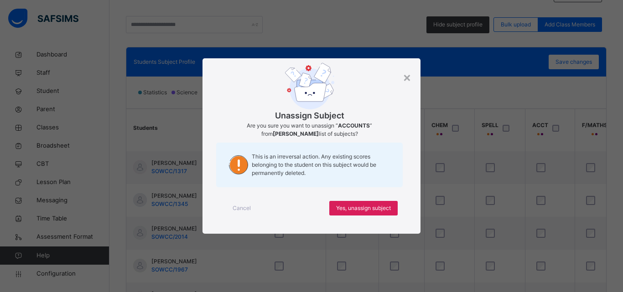
click at [352, 221] on div "Cancel Yes, unassign subject" at bounding box center [311, 208] width 191 height 33
click at [368, 212] on span "Yes, unassign subject" at bounding box center [363, 208] width 55 height 8
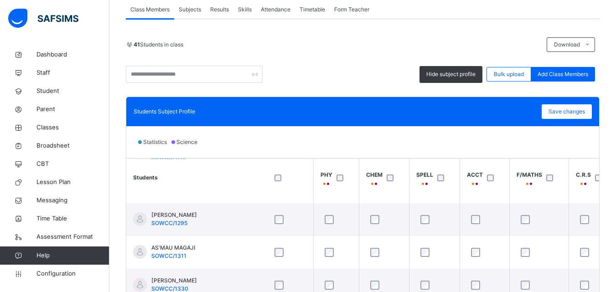
scroll to position [177, 382]
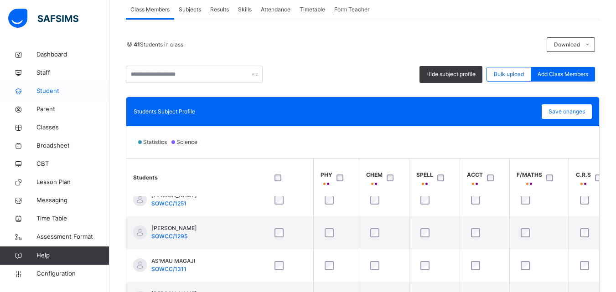
click at [52, 92] on span "Student" at bounding box center [72, 91] width 73 height 9
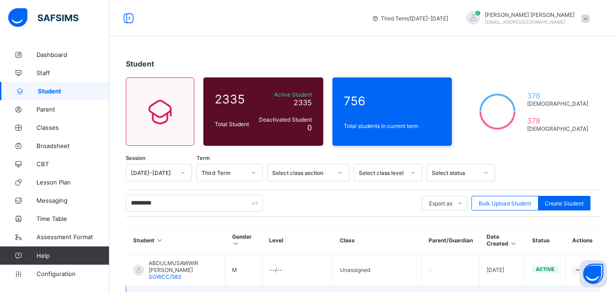
scroll to position [145, 0]
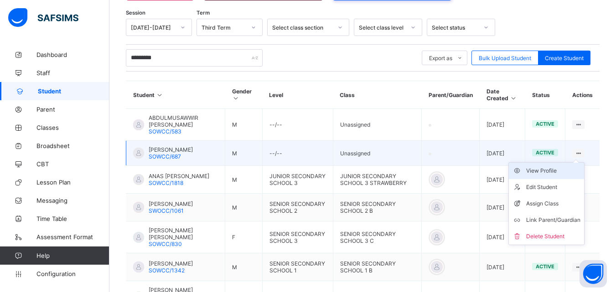
type input "*********"
click at [562, 173] on div "View Profile" at bounding box center [553, 170] width 54 height 9
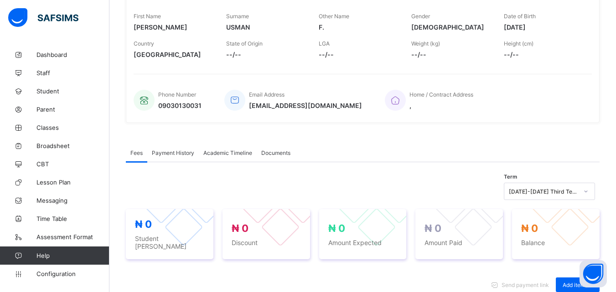
click at [211, 147] on div "Academic Timeline" at bounding box center [228, 153] width 58 height 18
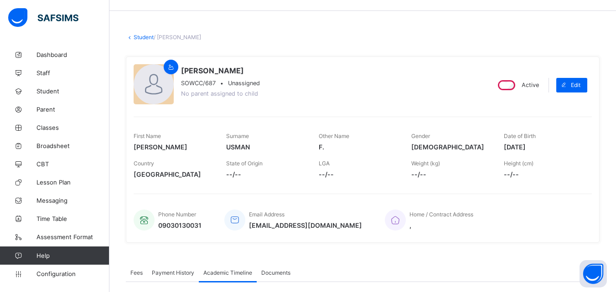
scroll to position [223, 0]
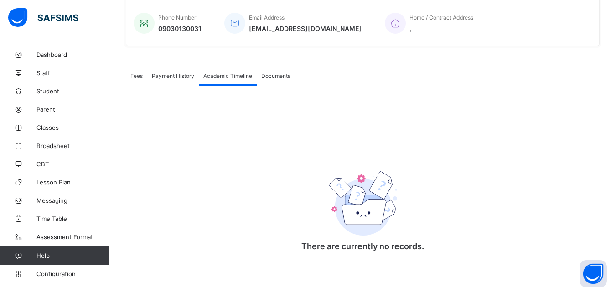
click at [289, 71] on div "Documents" at bounding box center [276, 76] width 38 height 18
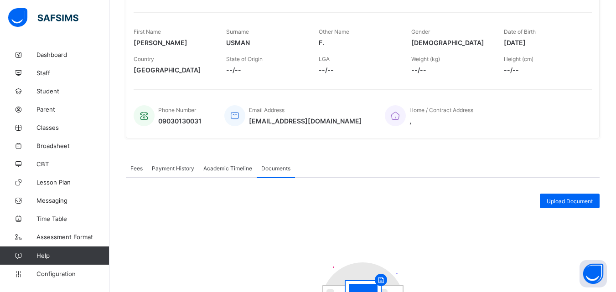
scroll to position [164, 0]
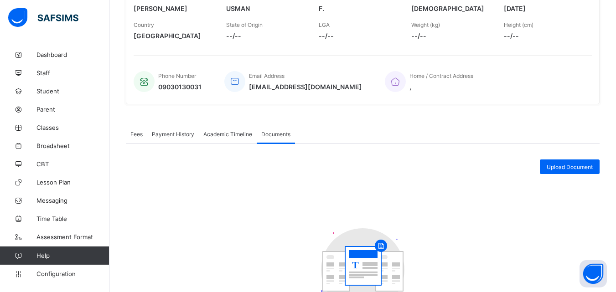
click at [217, 137] on span "Academic Timeline" at bounding box center [227, 134] width 49 height 7
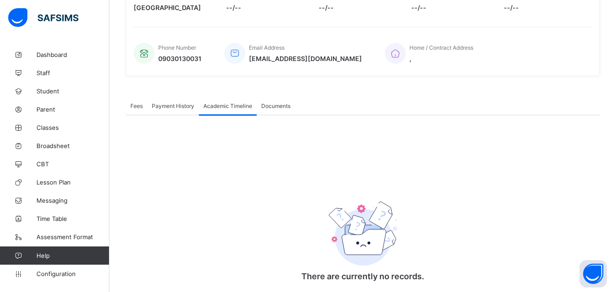
scroll to position [223, 0]
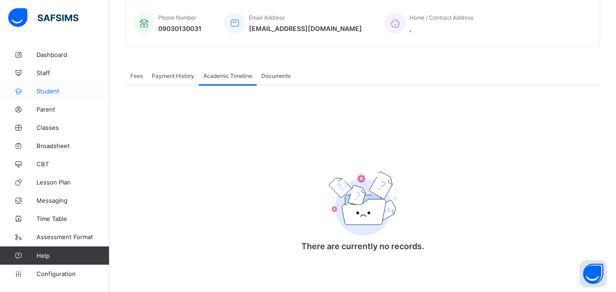
click at [53, 94] on span "Student" at bounding box center [72, 91] width 73 height 7
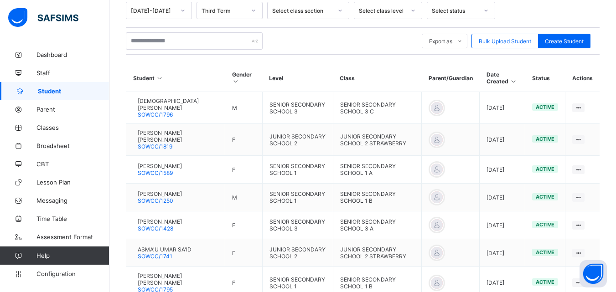
scroll to position [161, 0]
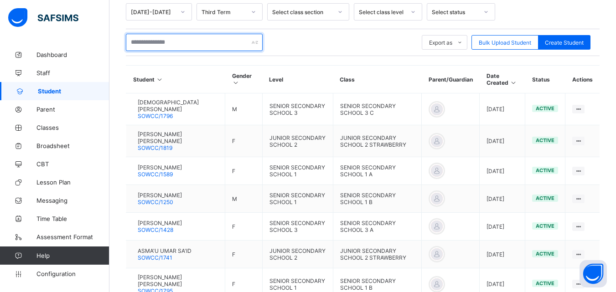
click at [175, 47] on input "text" at bounding box center [194, 42] width 137 height 17
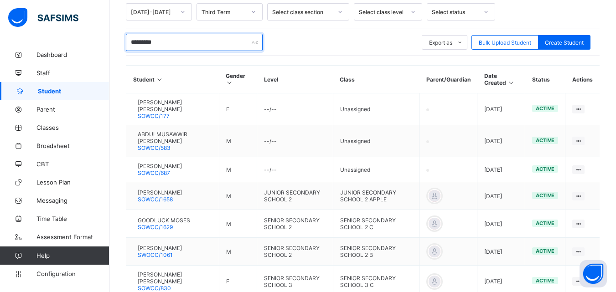
click at [175, 47] on input "*********" at bounding box center [194, 42] width 137 height 17
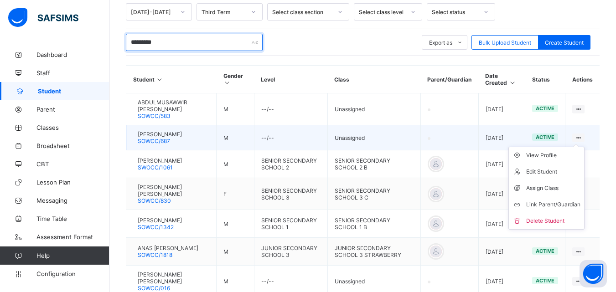
type input "*********"
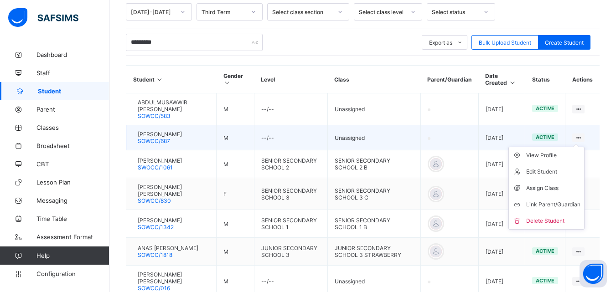
click at [582, 135] on icon at bounding box center [578, 137] width 8 height 7
click at [560, 158] on div "View Profile" at bounding box center [553, 155] width 54 height 9
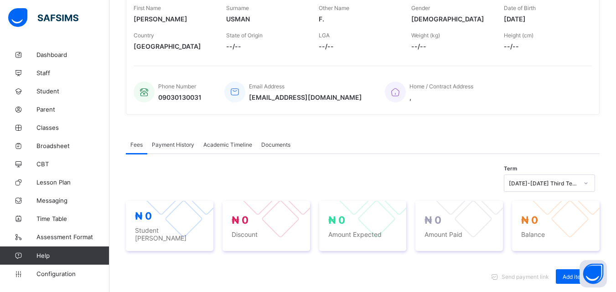
scroll to position [162, 0]
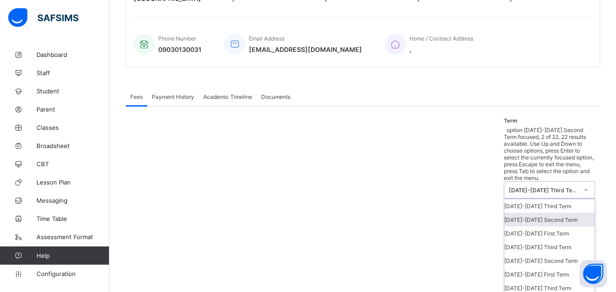
scroll to position [198, 0]
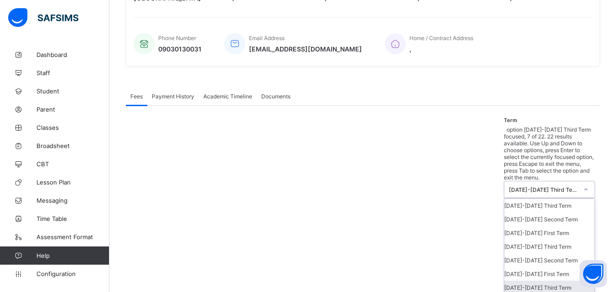
click at [552, 281] on div "[DATE]-[DATE] Third Term" at bounding box center [549, 288] width 90 height 14
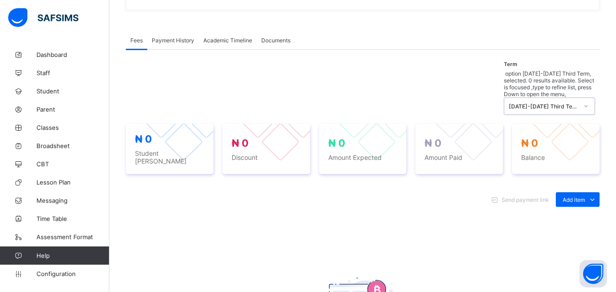
scroll to position [253, 0]
click at [243, 48] on div "Academic Timeline" at bounding box center [228, 41] width 58 height 18
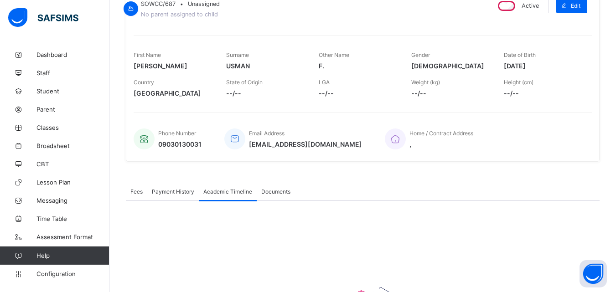
scroll to position [102, 0]
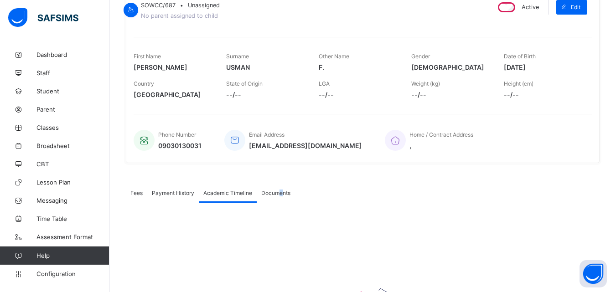
click at [281, 196] on span "Documents" at bounding box center [275, 193] width 29 height 7
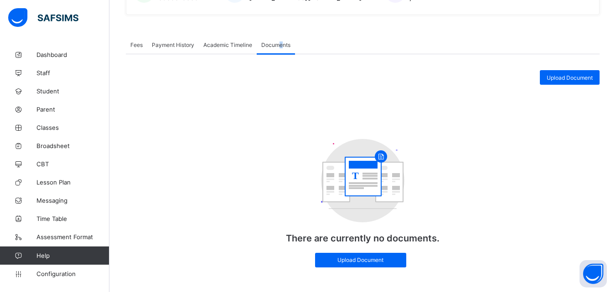
scroll to position [252, 0]
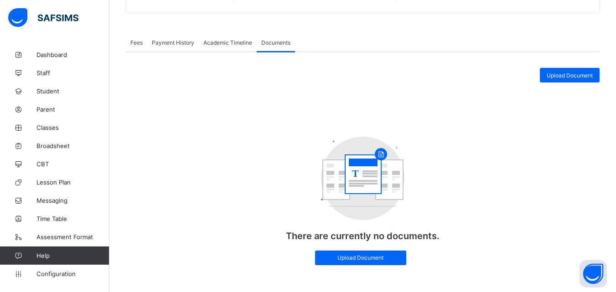
click at [545, 185] on div "T There are currently no documents. Upload Document" at bounding box center [363, 201] width 474 height 147
click at [179, 45] on span "Payment History" at bounding box center [173, 42] width 42 height 7
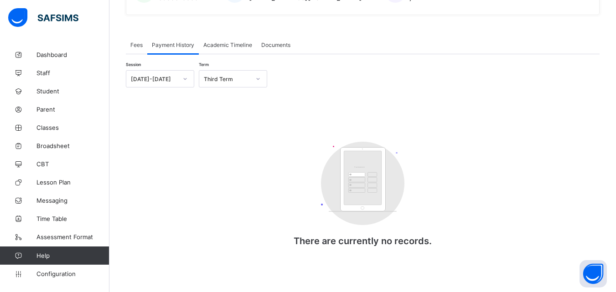
click at [228, 43] on span "Academic Timeline" at bounding box center [227, 44] width 49 height 7
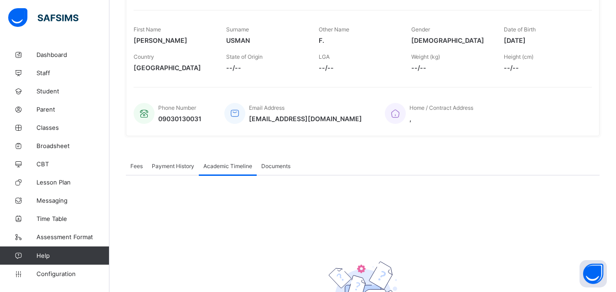
scroll to position [223, 0]
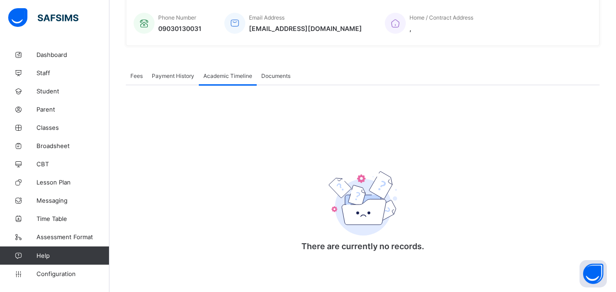
click at [285, 77] on span "Documents" at bounding box center [275, 75] width 29 height 7
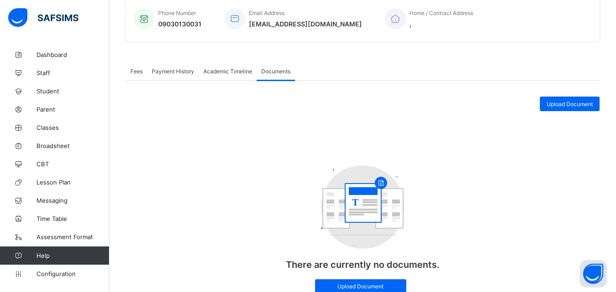
click at [197, 71] on div "Payment History" at bounding box center [173, 71] width 52 height 18
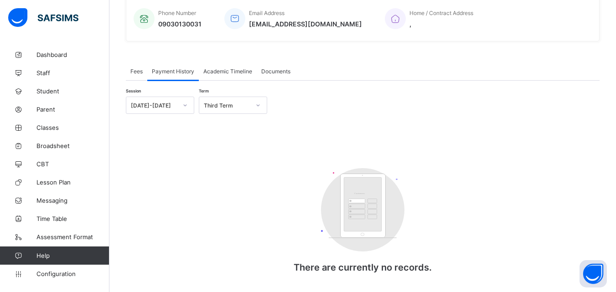
click at [143, 73] on div "Fees" at bounding box center [136, 71] width 21 height 18
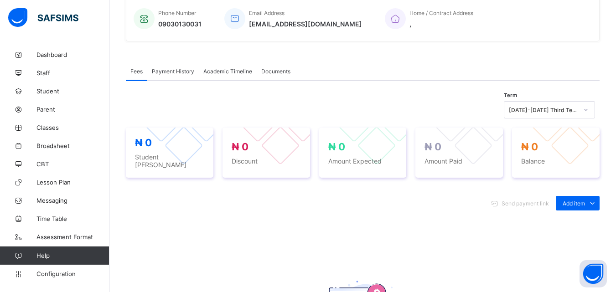
click at [170, 75] on span "Payment History" at bounding box center [173, 71] width 42 height 7
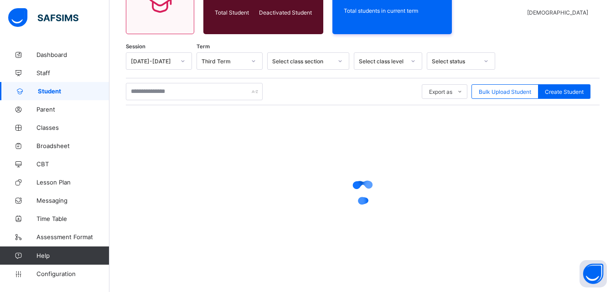
scroll to position [112, 0]
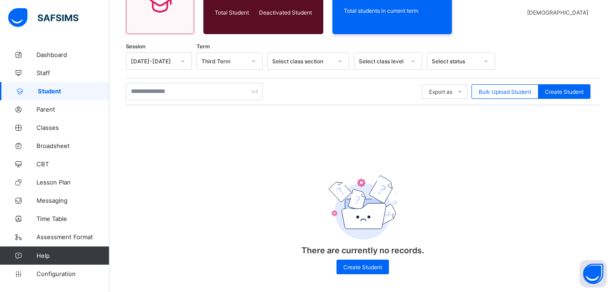
click at [414, 179] on div "There are currently no records. Create Student" at bounding box center [363, 216] width 182 height 133
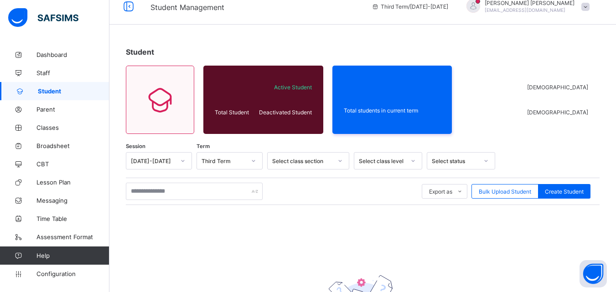
scroll to position [0, 0]
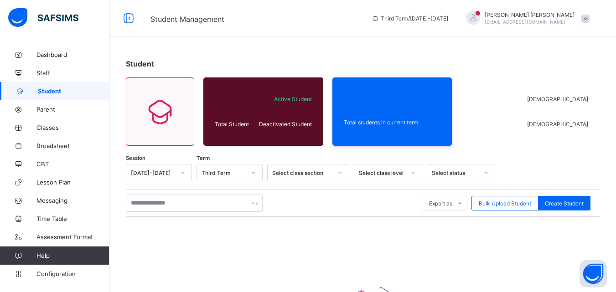
click at [183, 172] on icon at bounding box center [182, 172] width 5 height 9
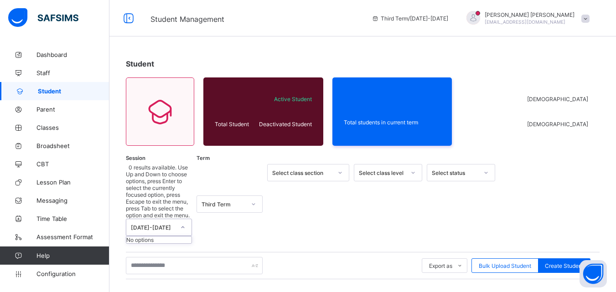
click at [253, 197] on div at bounding box center [254, 204] width 16 height 15
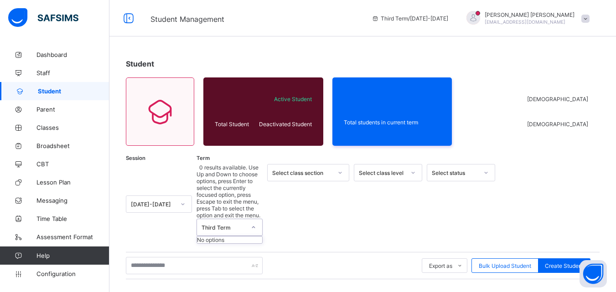
click at [326, 176] on div "Select class section" at bounding box center [302, 173] width 60 height 7
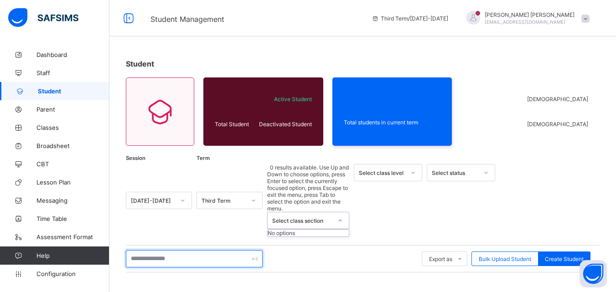
click at [192, 250] on input "text" at bounding box center [194, 258] width 137 height 17
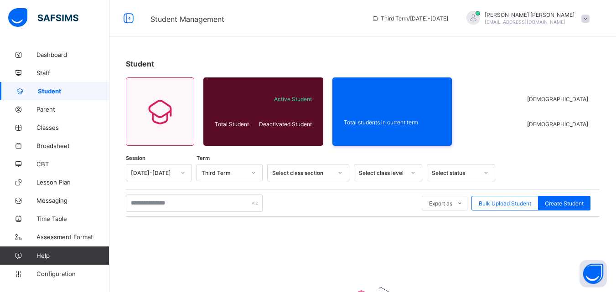
click at [382, 54] on div "Student Total Student Active Student Deactivated Student Total students in curr…" at bounding box center [362, 227] width 507 height 363
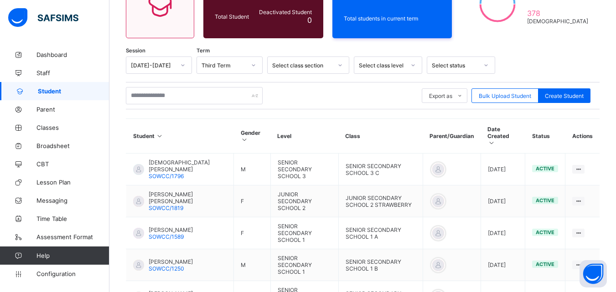
scroll to position [100, 0]
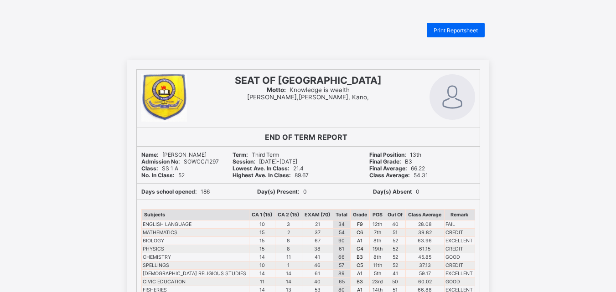
click at [476, 42] on div "Print Reportsheet SEAT OF WISDOM COMPREHENSIVE COLLEGE Motto: Knowledge is weal…" at bounding box center [308, 294] width 616 height 543
click at [465, 33] on span "Print Reportsheet" at bounding box center [456, 30] width 44 height 7
